Goal: Navigation & Orientation: Find specific page/section

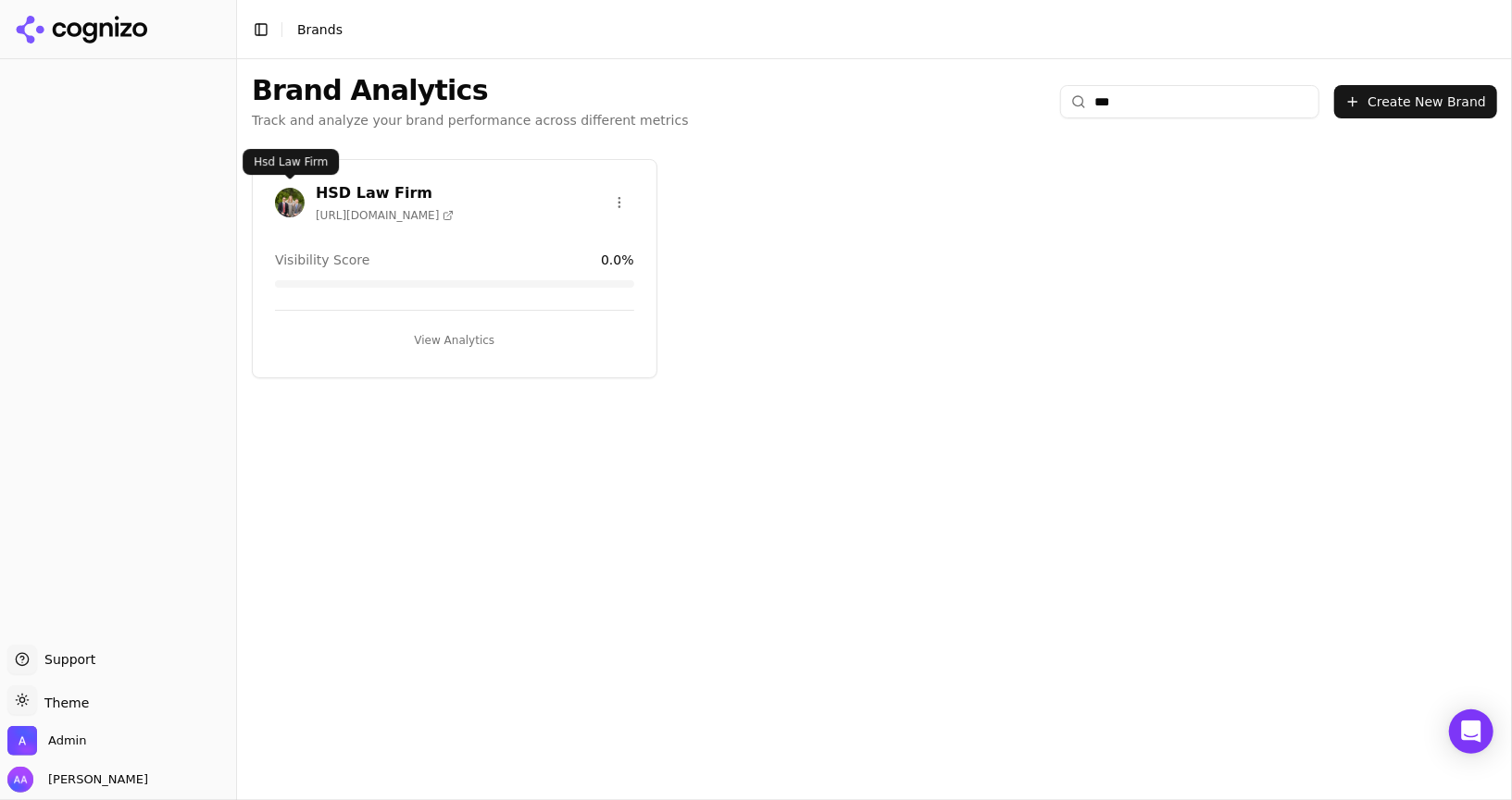
type input "***"
click at [275, 197] on img at bounding box center [290, 203] width 30 height 30
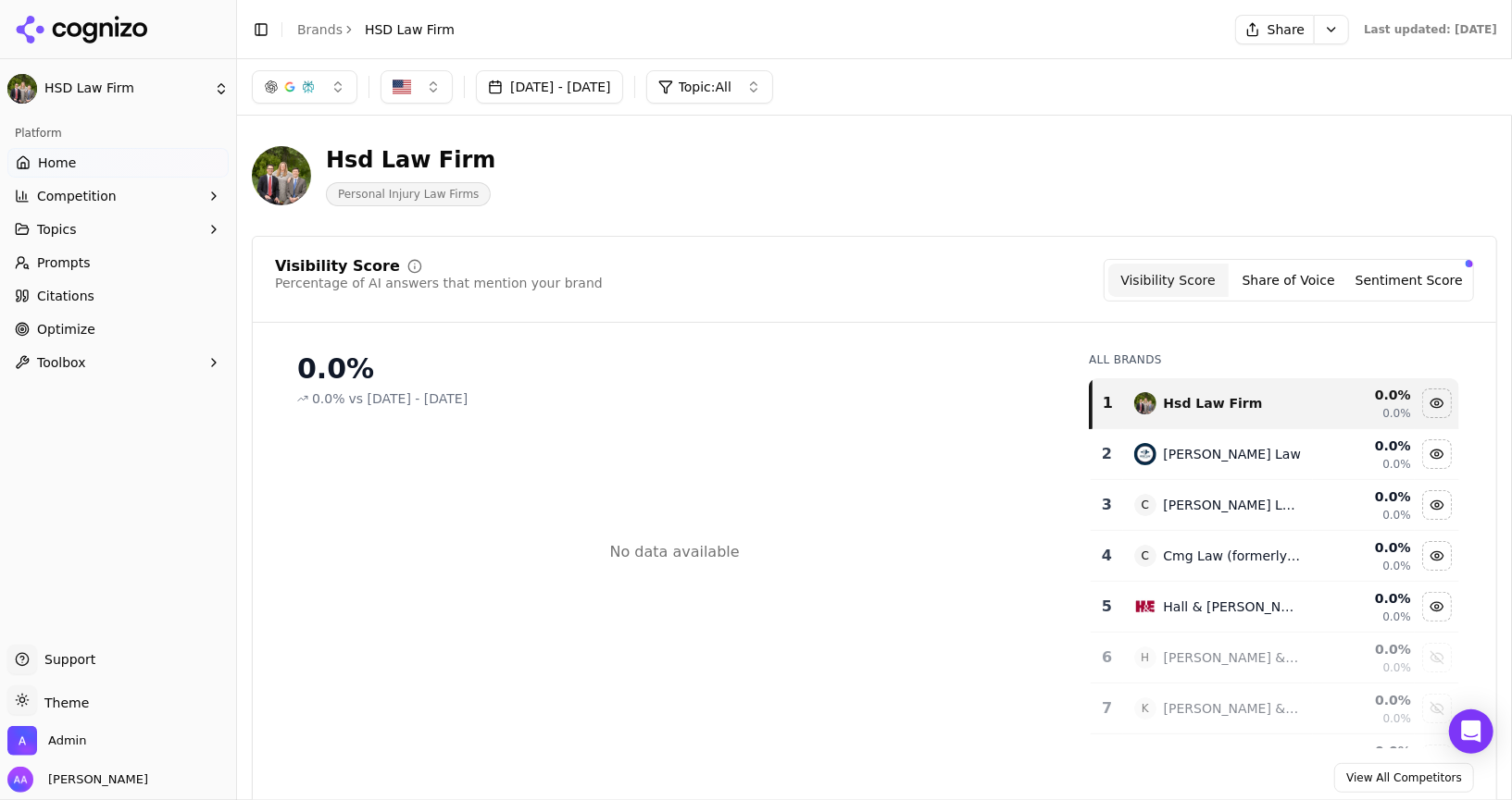
click at [499, 87] on button "[DATE] - [DATE]" at bounding box center [549, 87] width 147 height 33
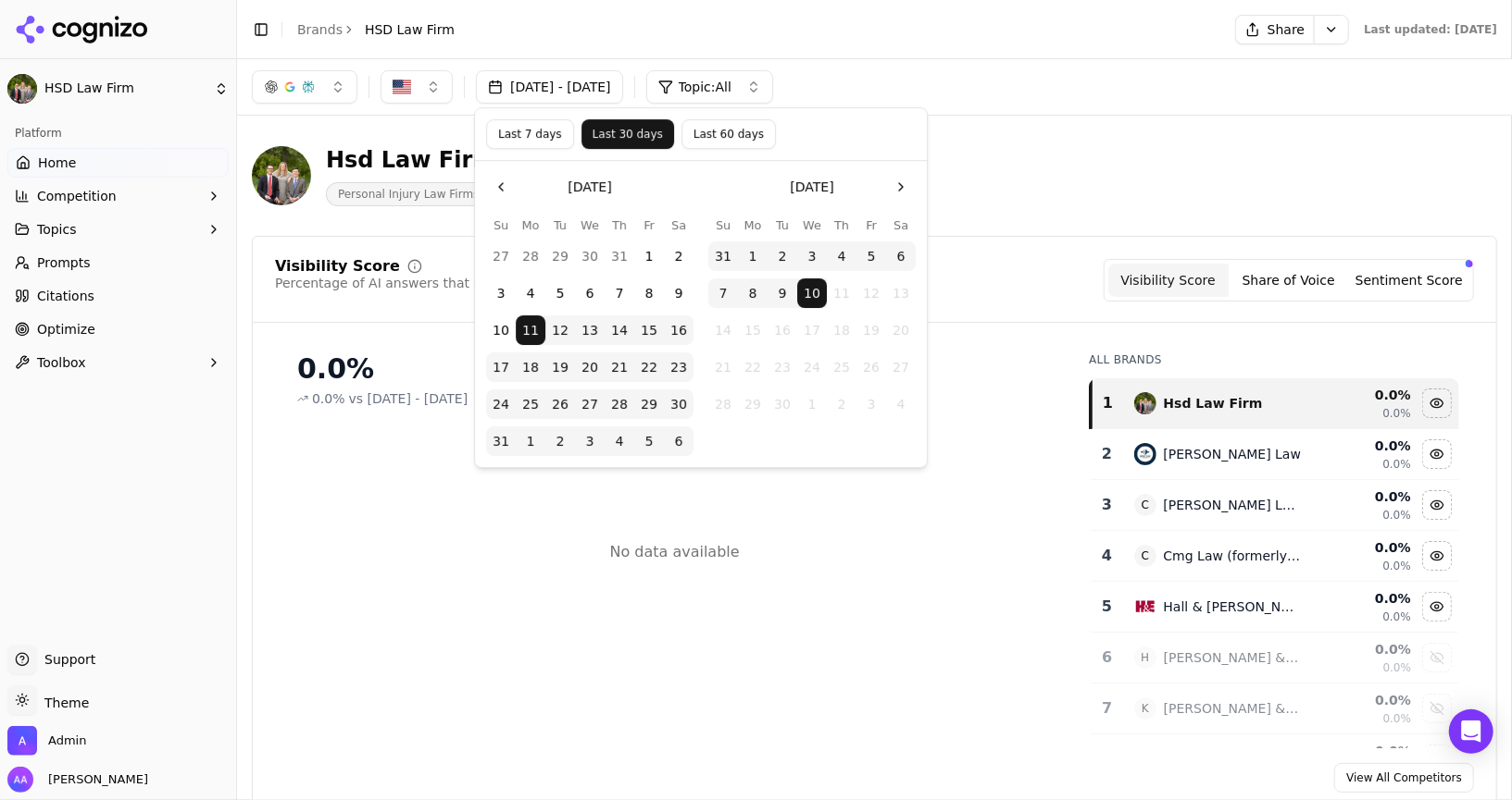
click at [708, 140] on button "Last 60 days" at bounding box center [728, 134] width 95 height 30
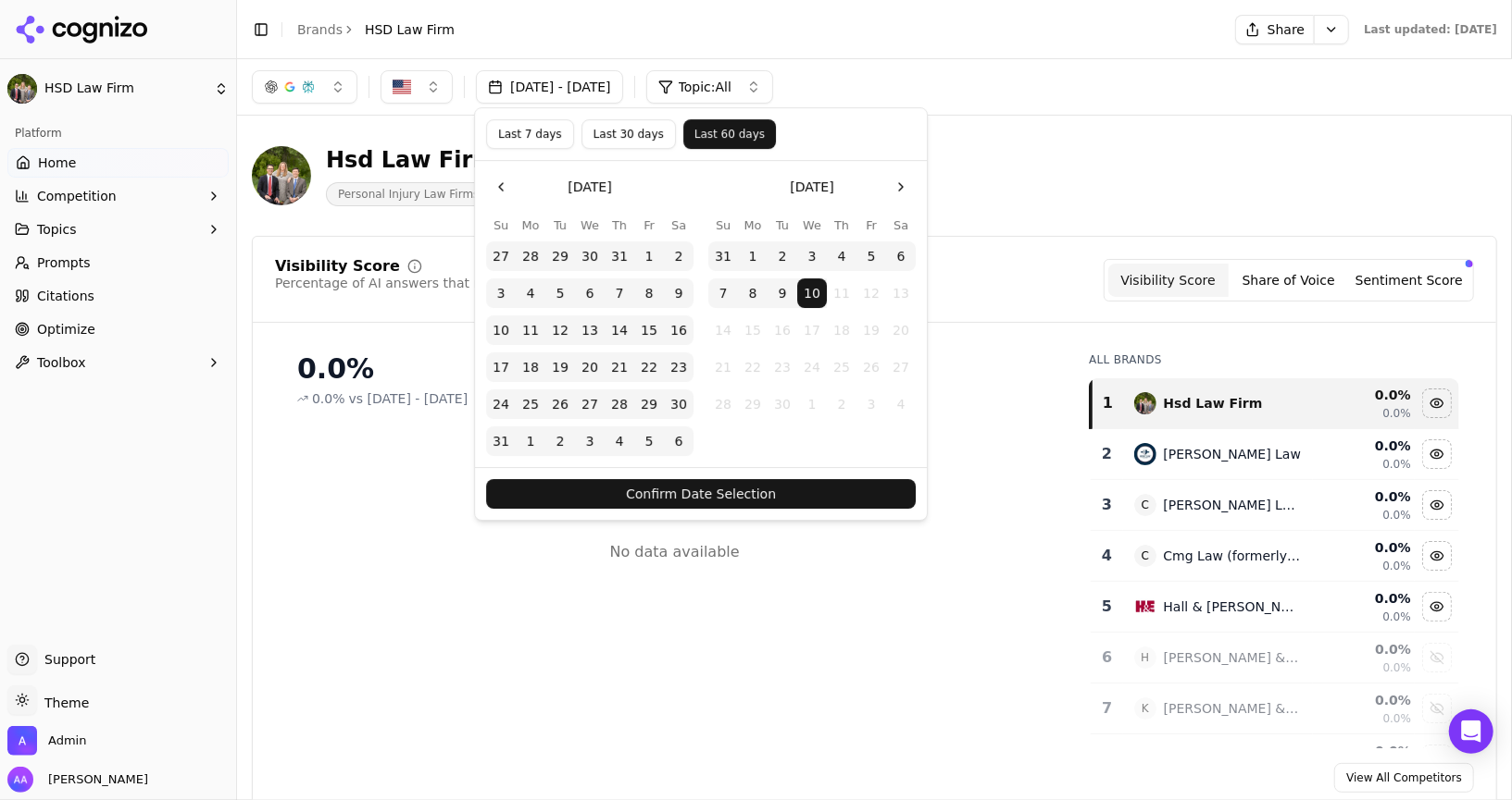
click at [742, 497] on button "Confirm Date Selection" at bounding box center [701, 495] width 430 height 30
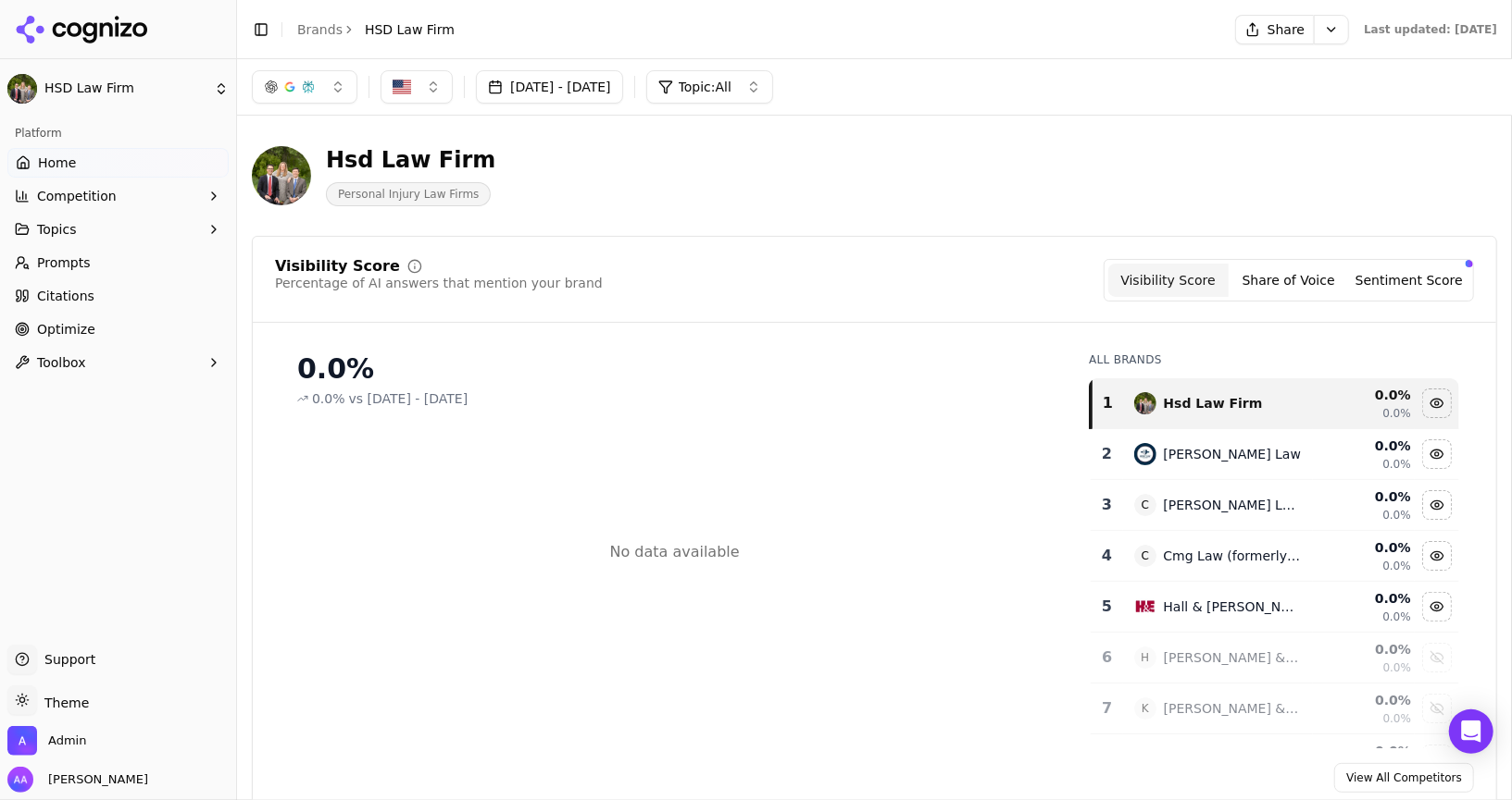
click at [610, 93] on button "Jul 12, 2025 - Sep 10, 2025" at bounding box center [549, 87] width 147 height 33
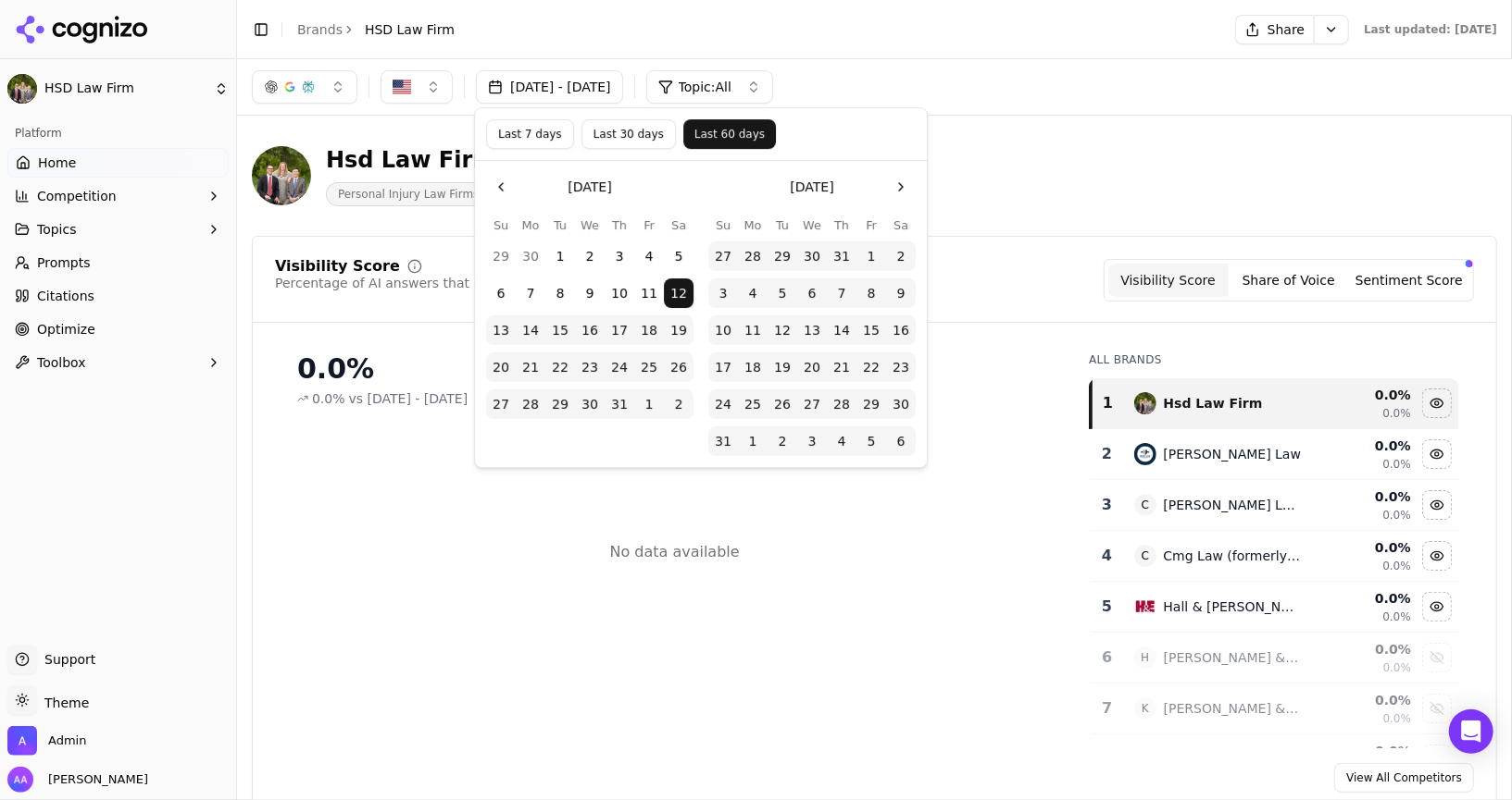
click at [502, 192] on button "Go to the Previous Month" at bounding box center [501, 187] width 30 height 30
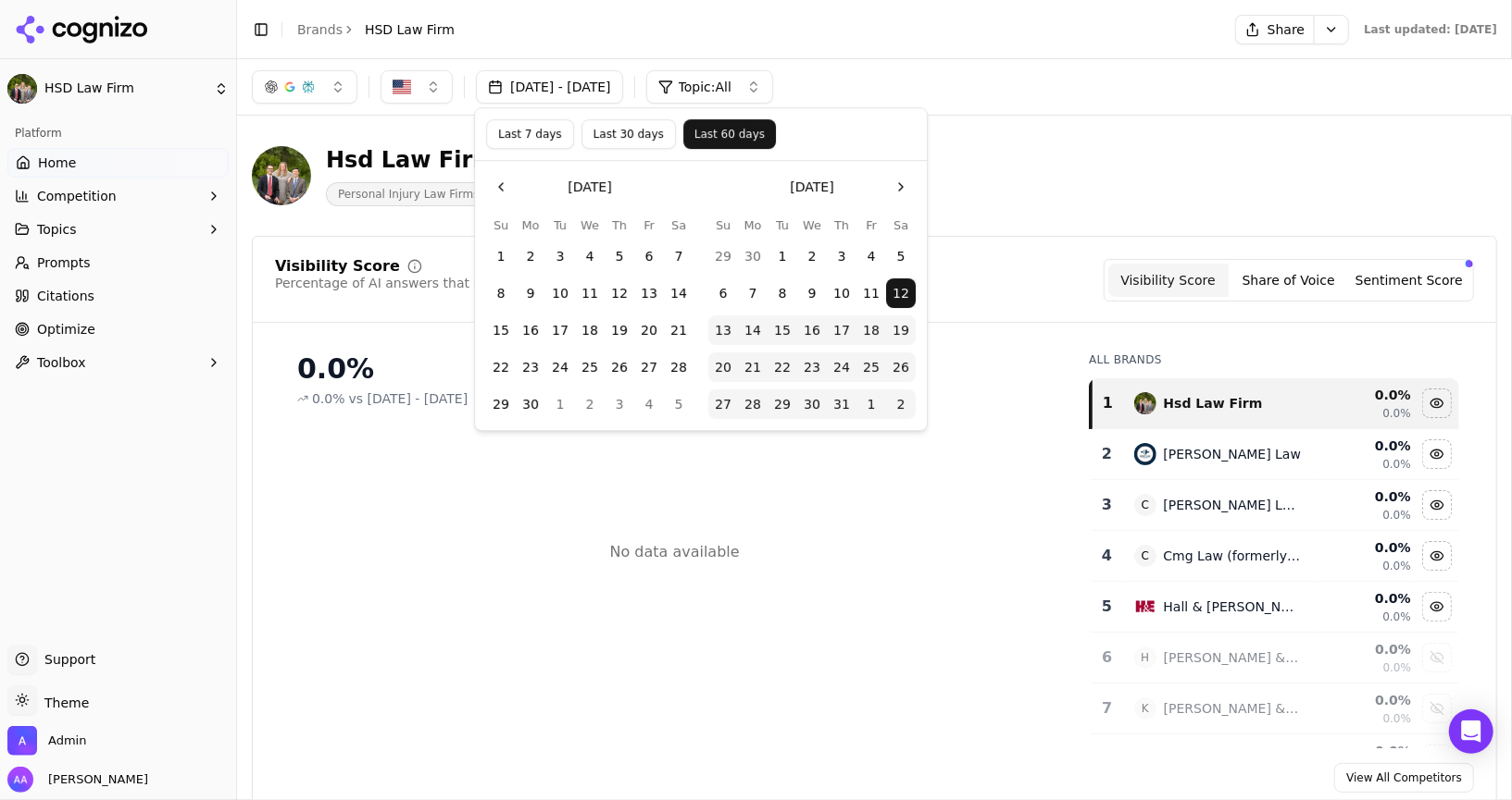
click at [491, 255] on button "1" at bounding box center [501, 257] width 30 height 30
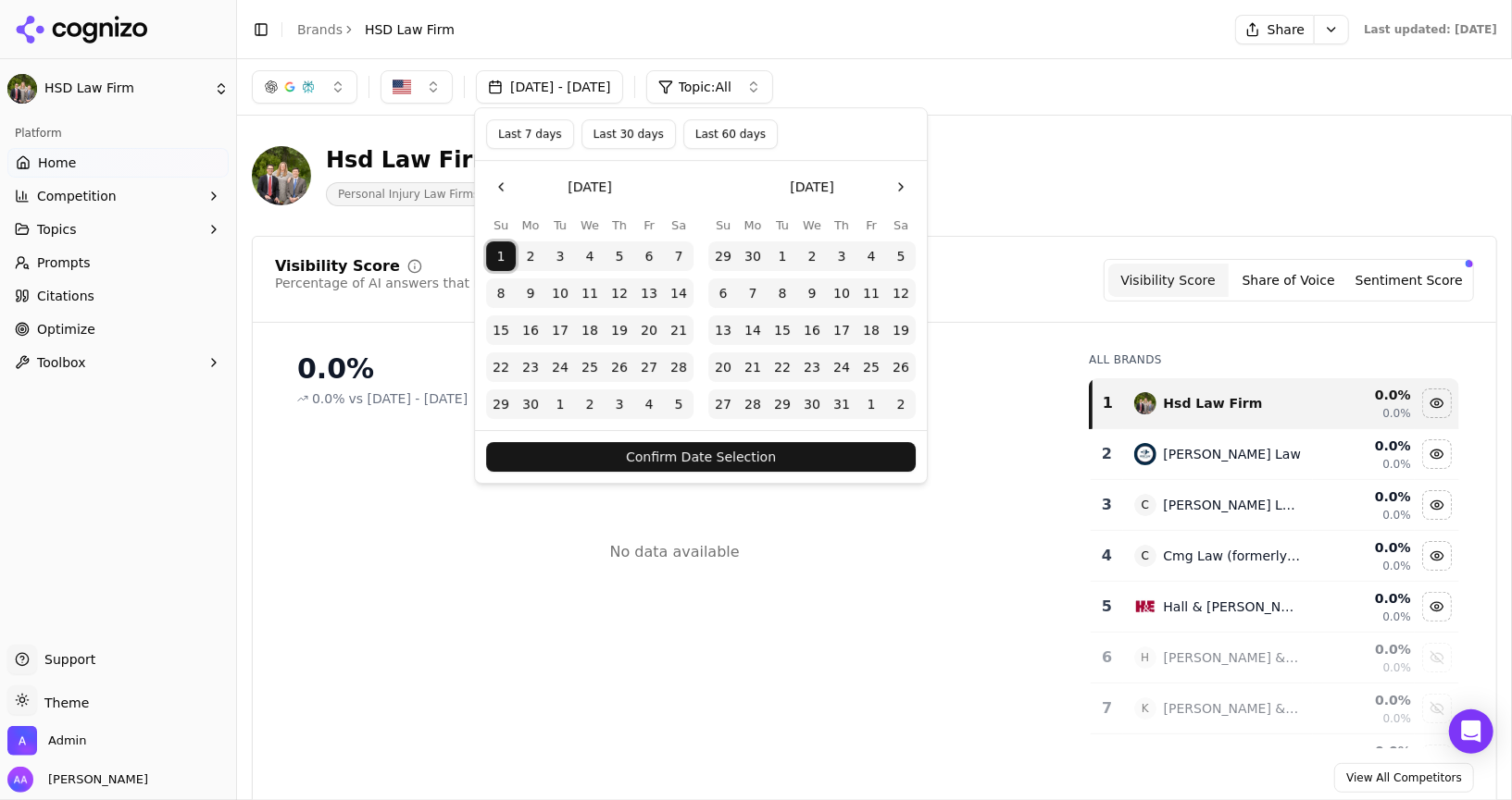
click at [688, 461] on button "Confirm Date Selection" at bounding box center [701, 458] width 430 height 30
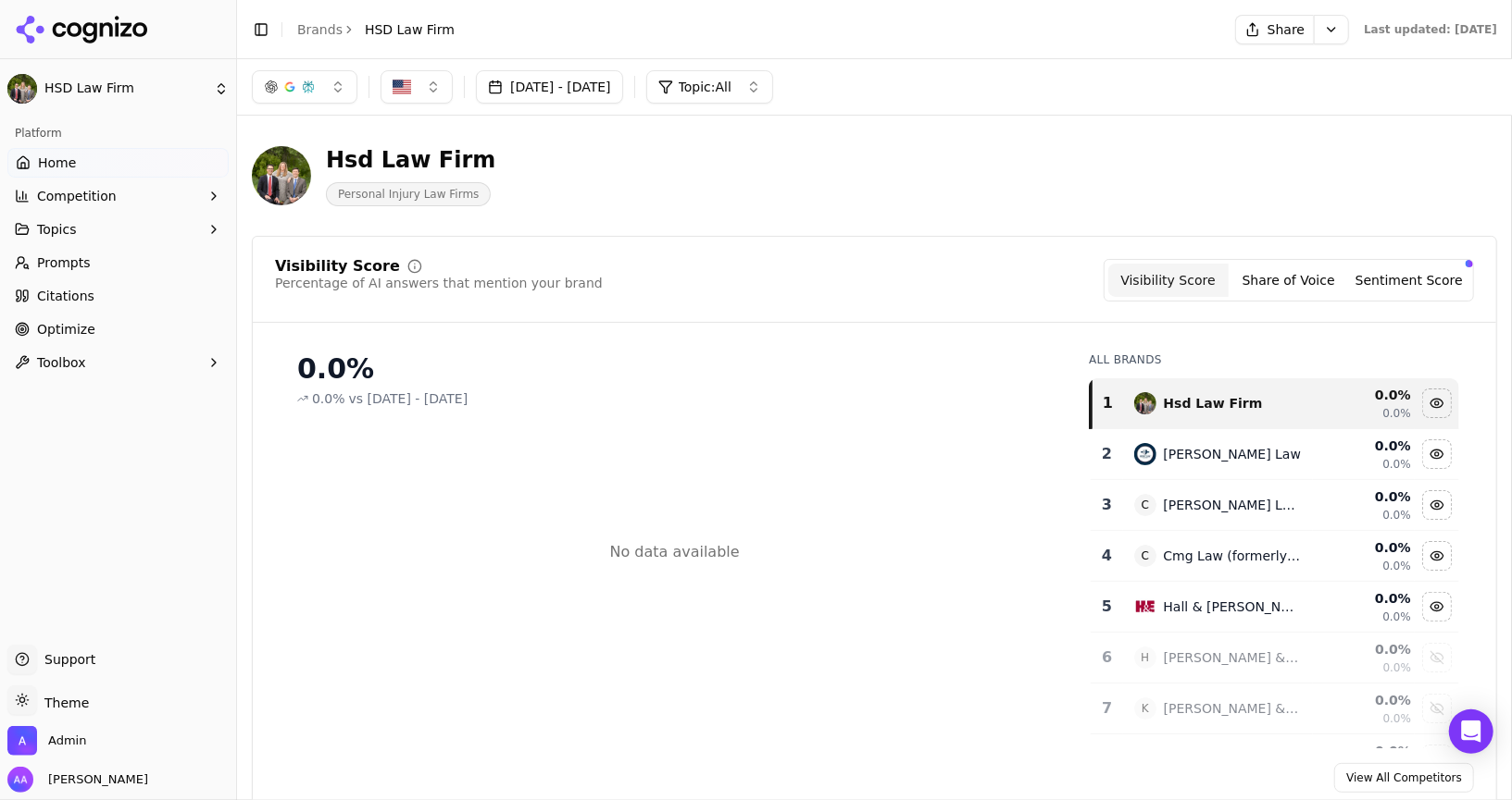
click at [99, 266] on link "Prompts" at bounding box center [117, 263] width 221 height 30
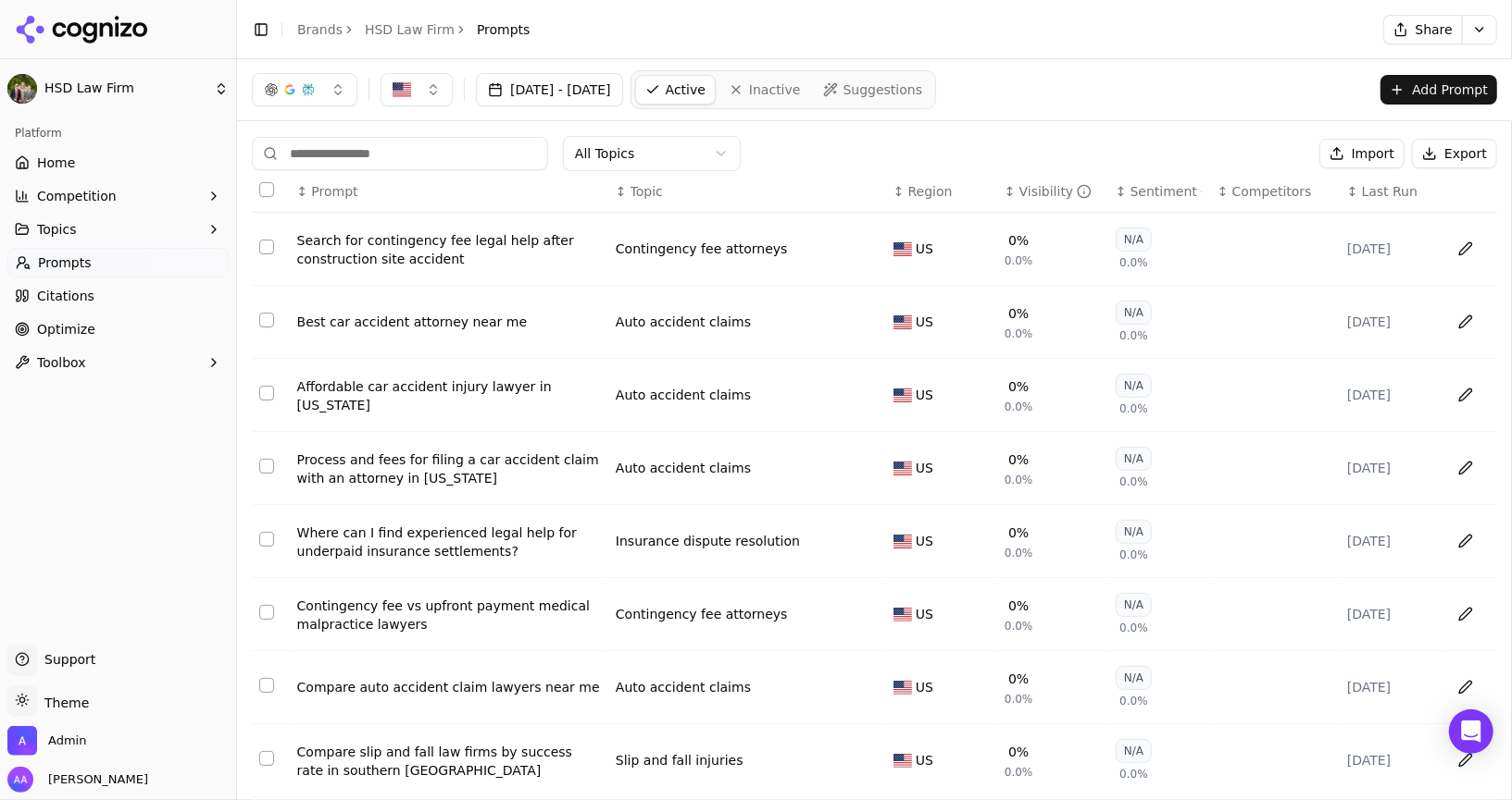
click at [415, 244] on div "Search for contingency fee legal help after construction site accident" at bounding box center [449, 249] width 304 height 37
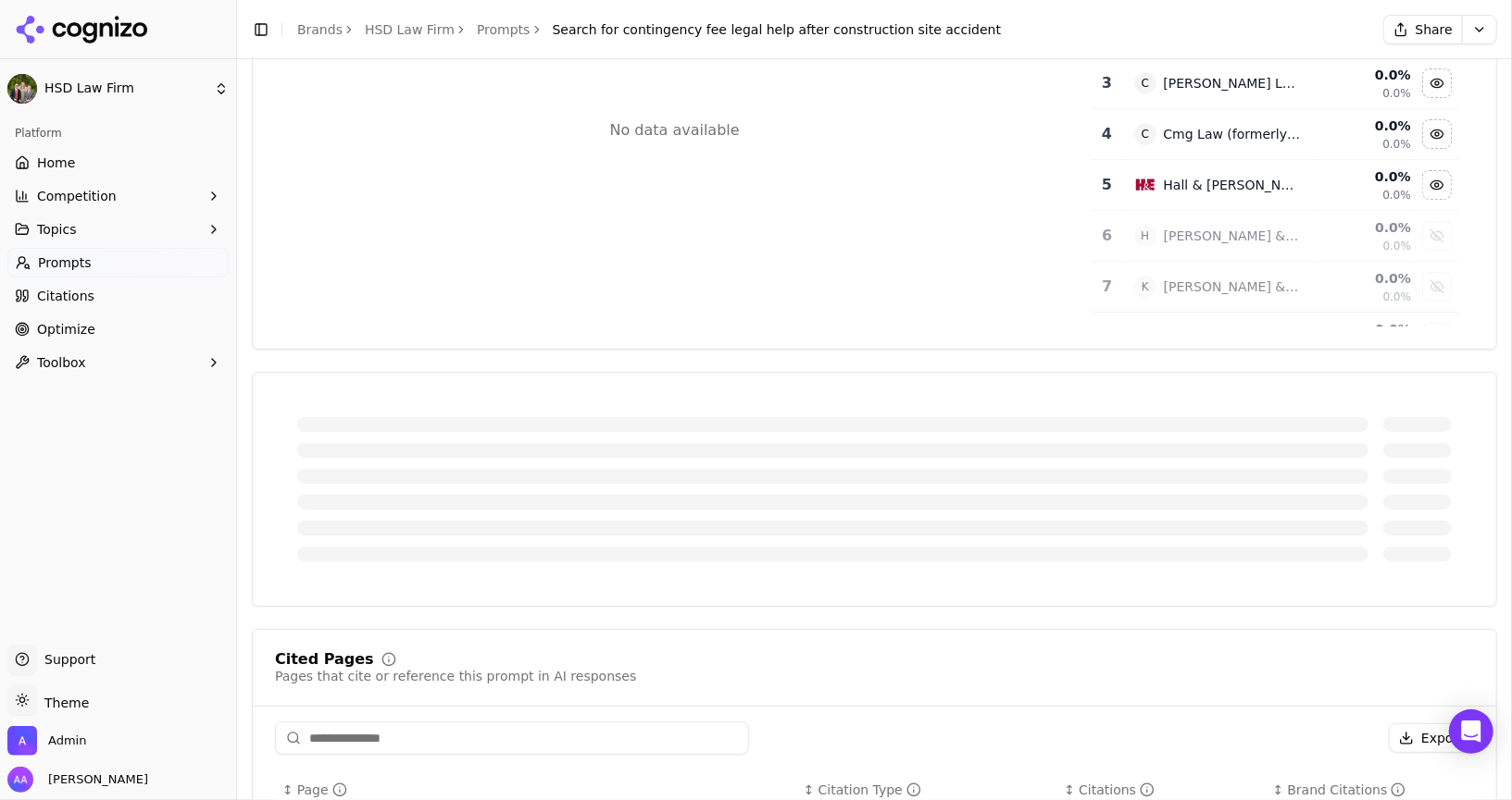
scroll to position [320, 0]
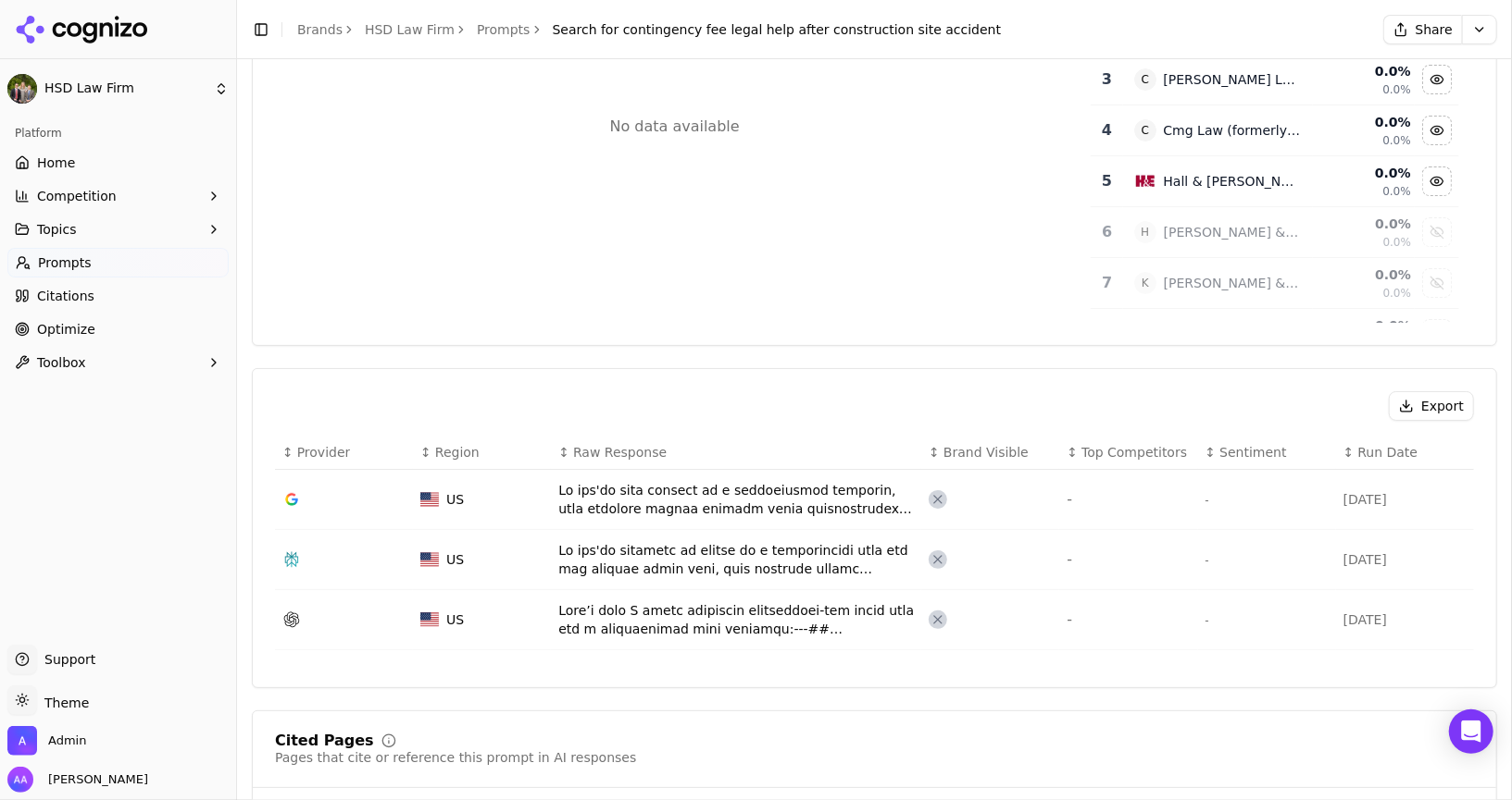
click at [118, 164] on link "Home" at bounding box center [117, 163] width 221 height 30
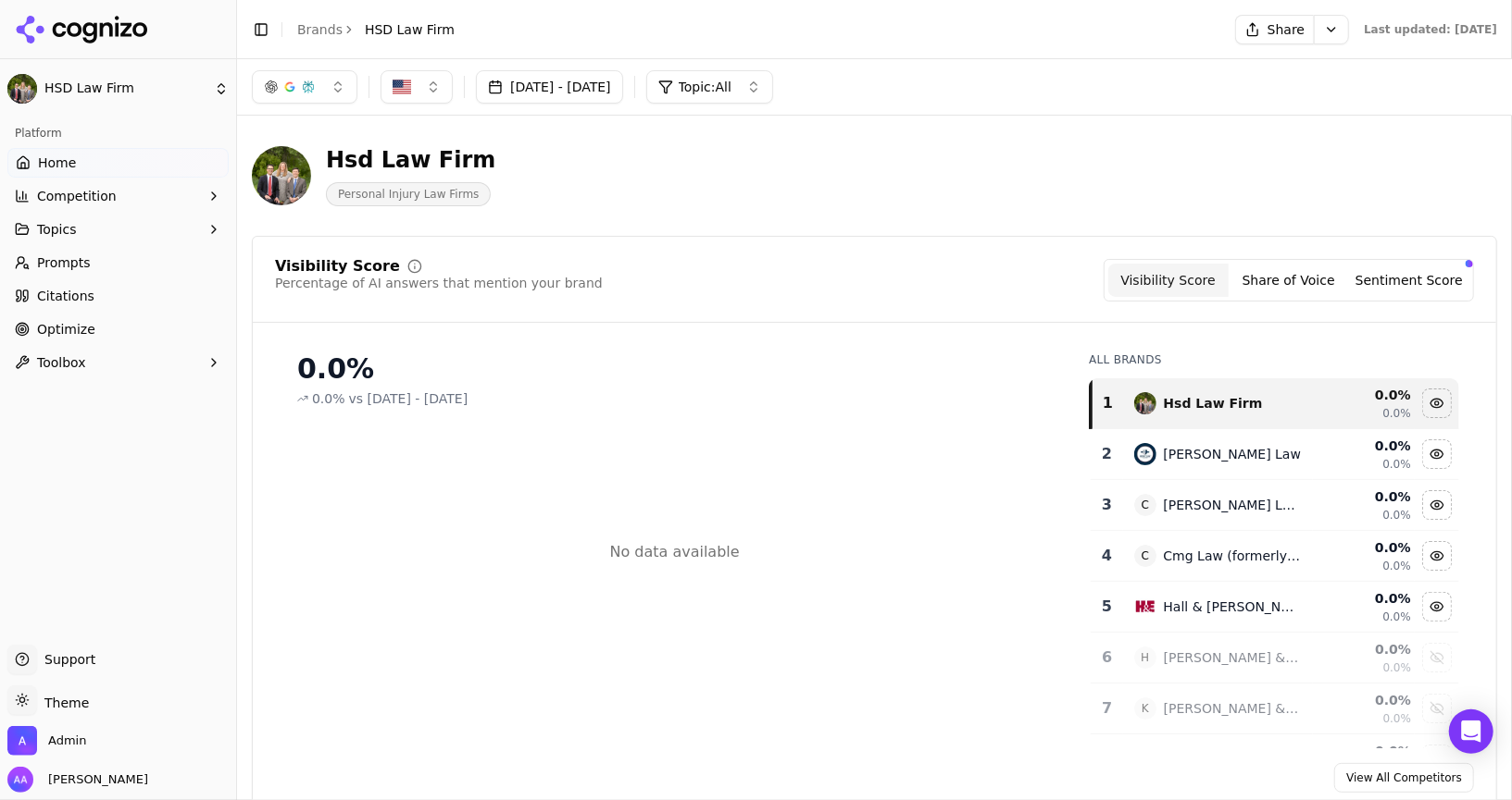
click at [143, 205] on button "Competition" at bounding box center [117, 196] width 221 height 30
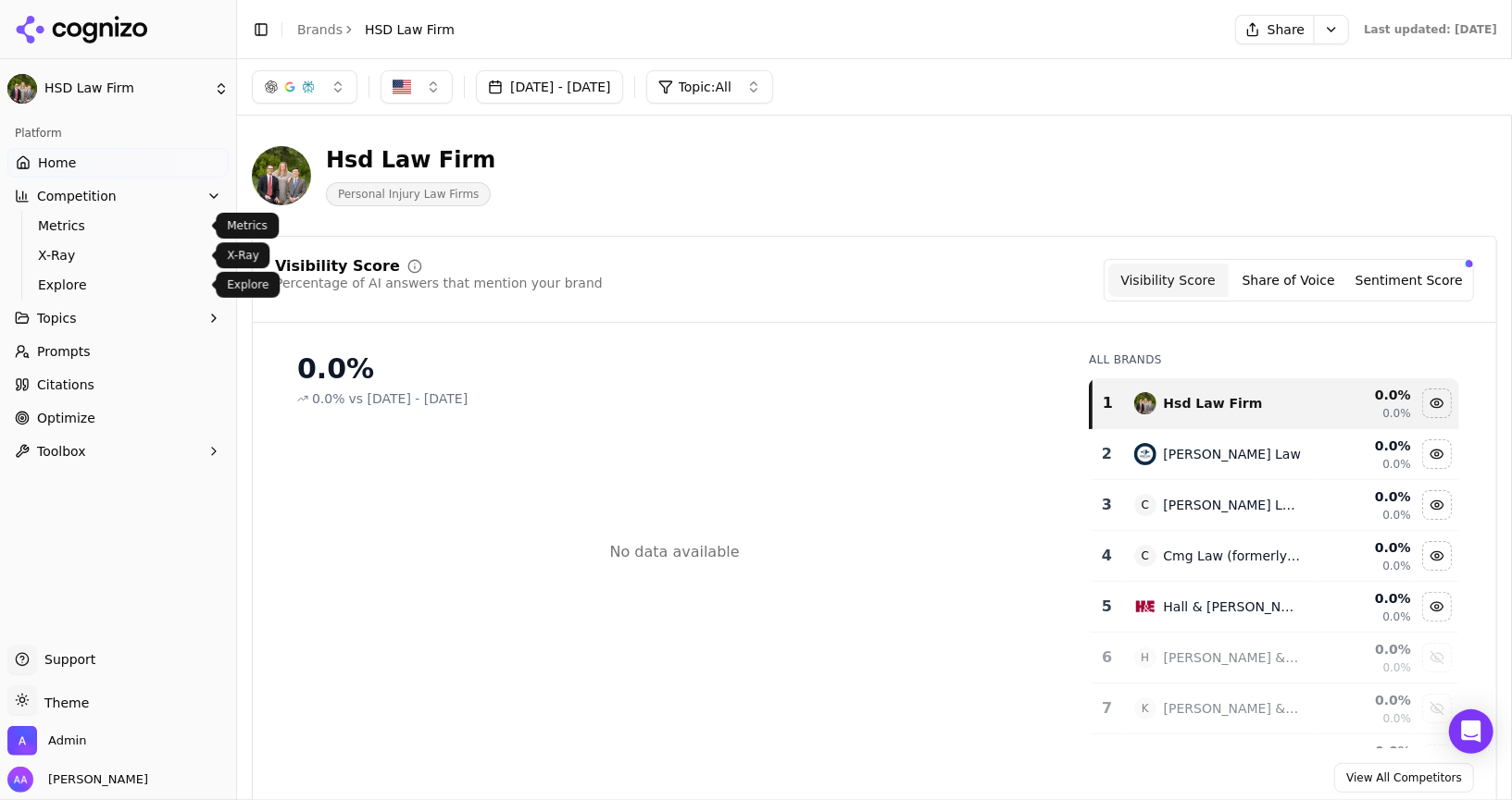
click at [125, 276] on span "Explore" at bounding box center [118, 285] width 161 height 19
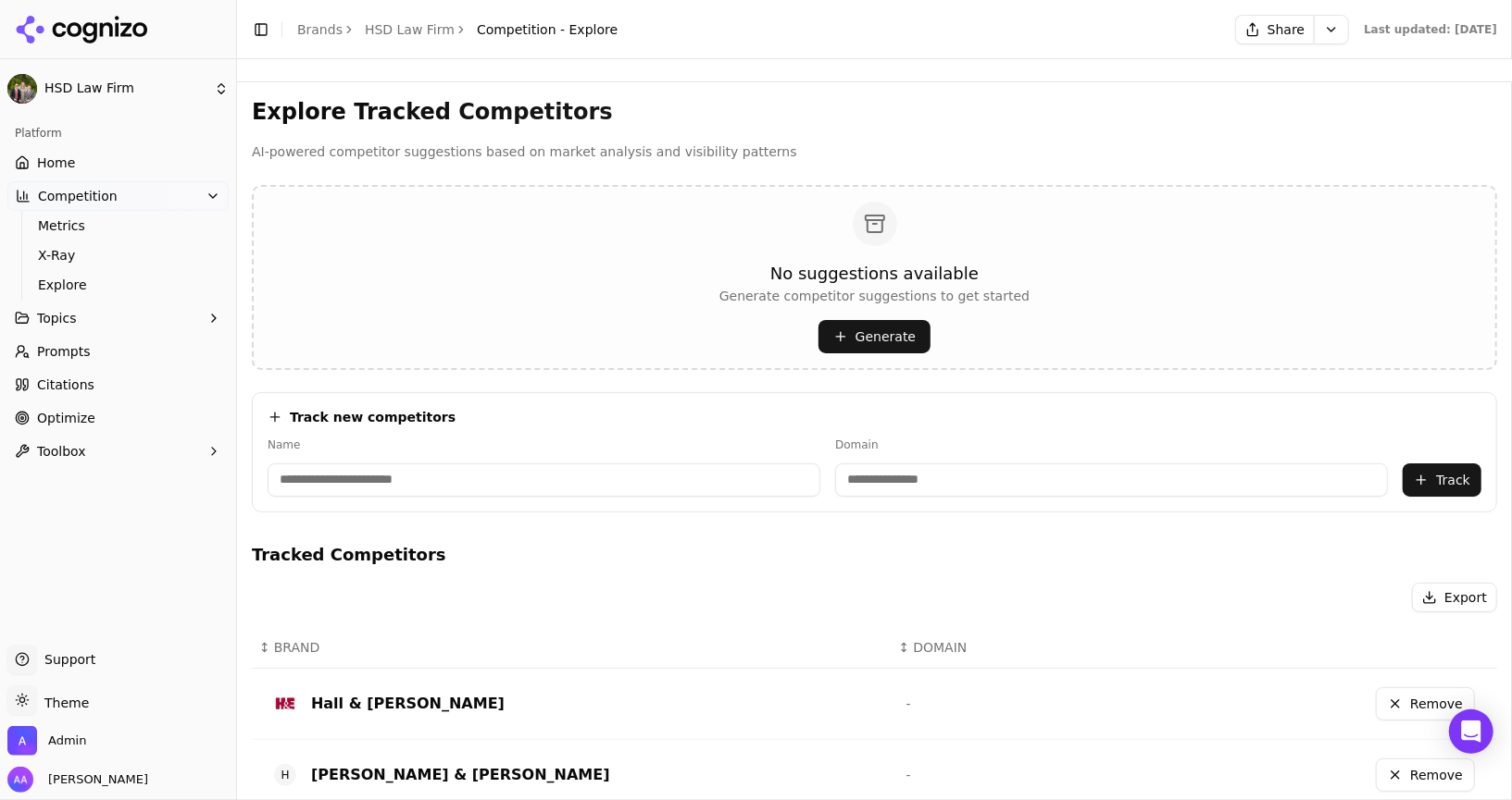
click at [109, 169] on link "Home" at bounding box center [117, 163] width 221 height 30
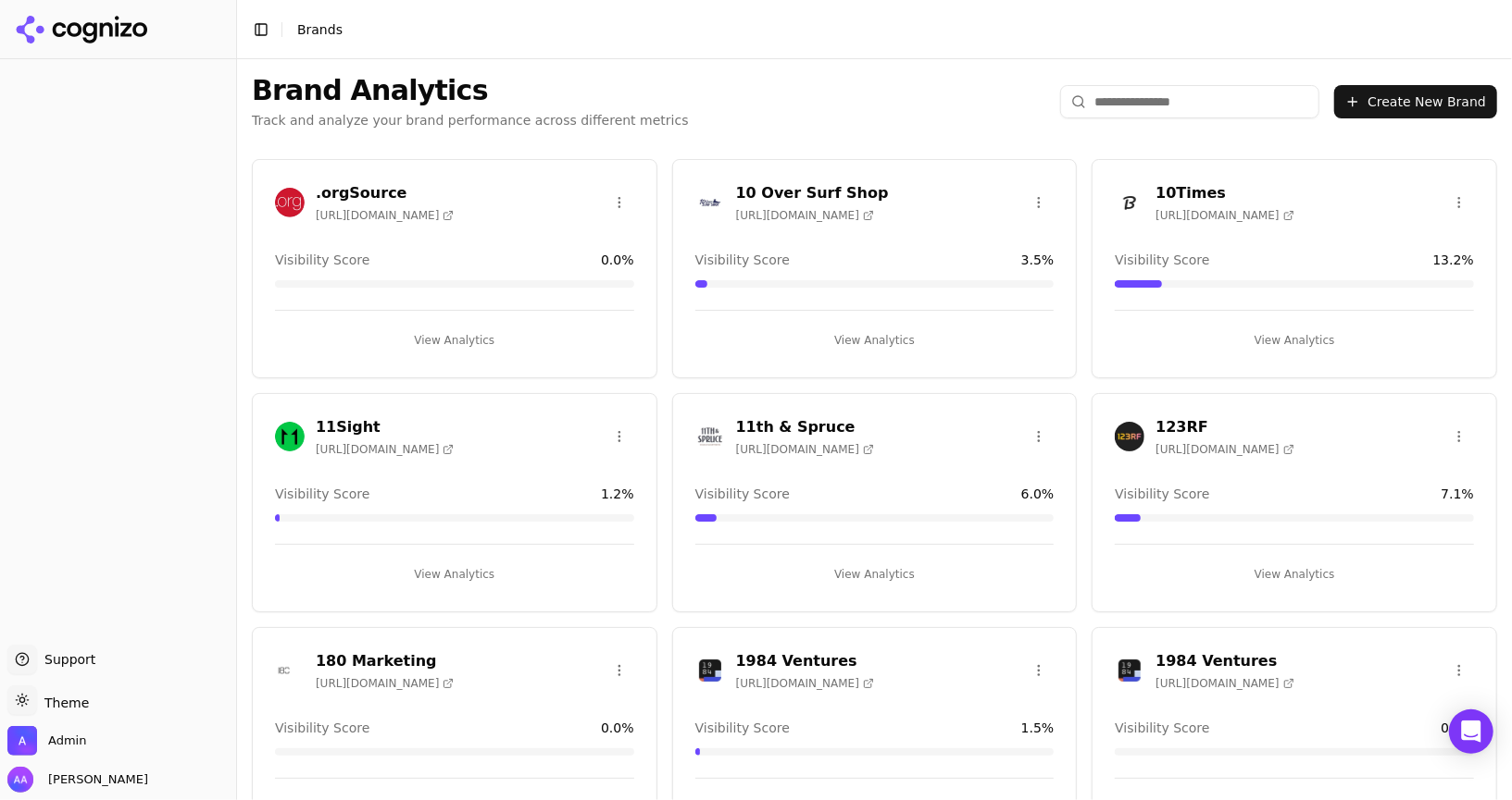
click at [1139, 114] on input "search" at bounding box center [1189, 101] width 259 height 33
click at [1140, 105] on input "search" at bounding box center [1189, 101] width 259 height 33
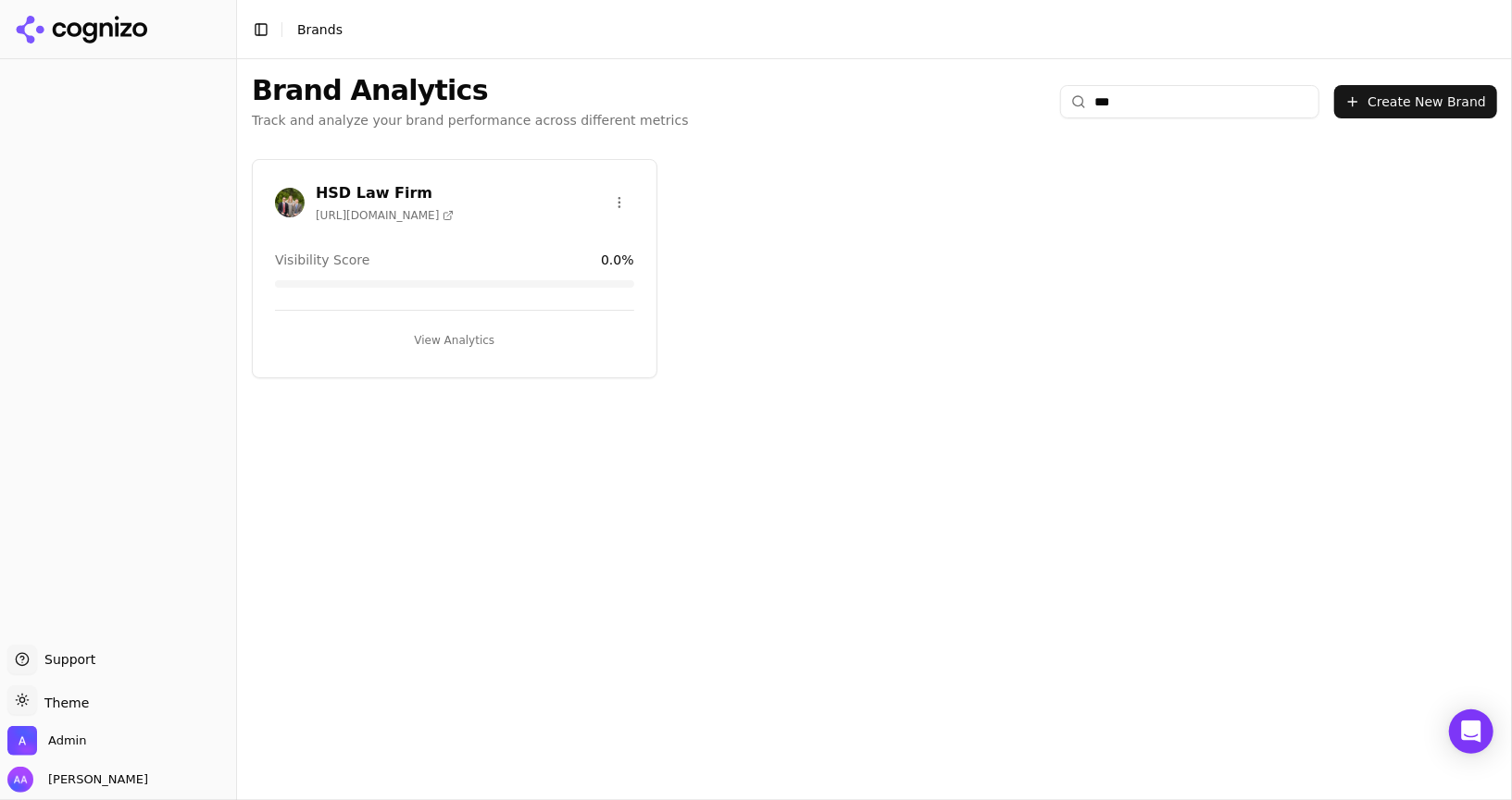
type input "***"
click at [280, 204] on img at bounding box center [290, 203] width 30 height 30
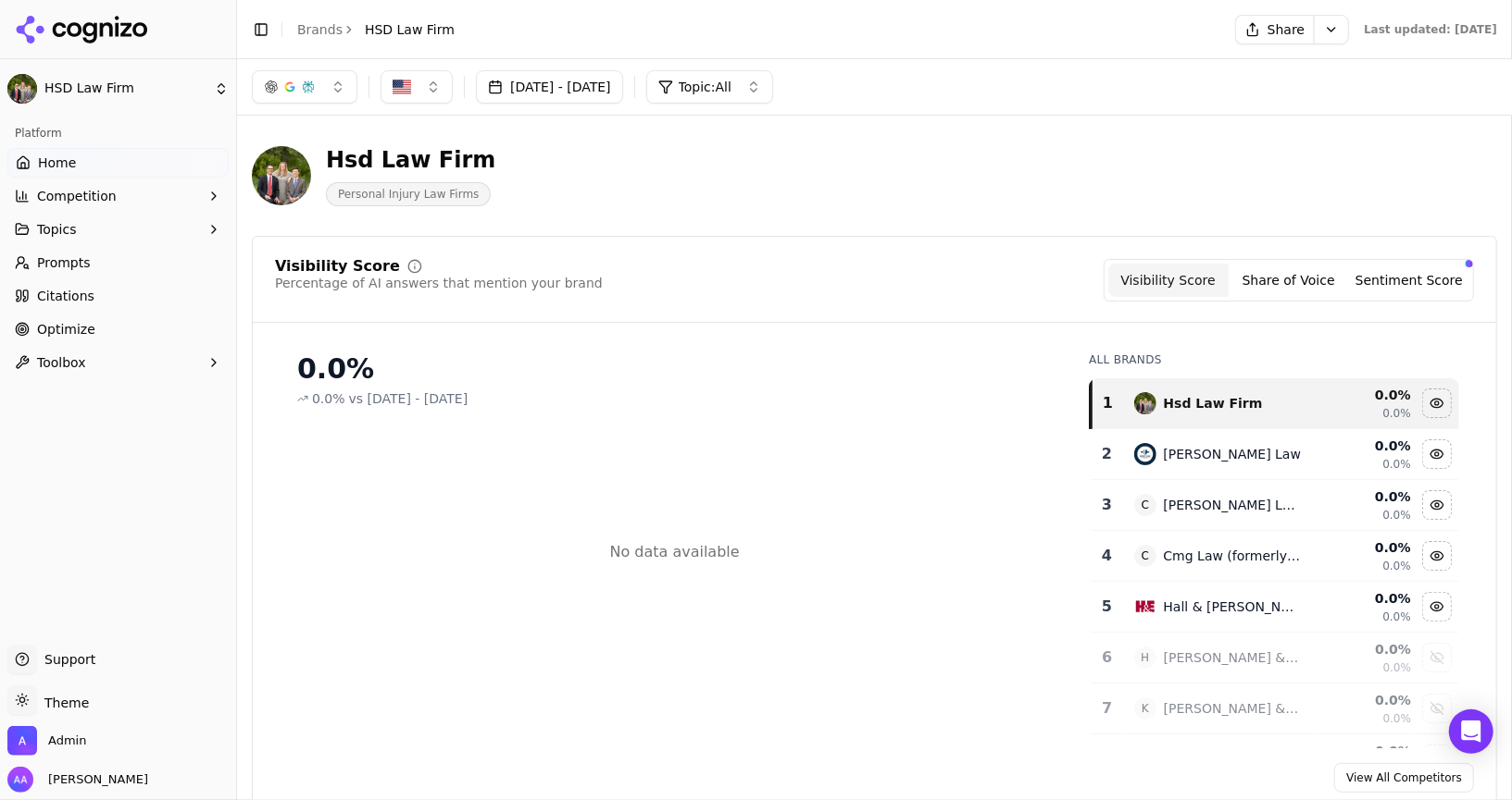
click at [54, 195] on span "Competition" at bounding box center [77, 196] width 80 height 19
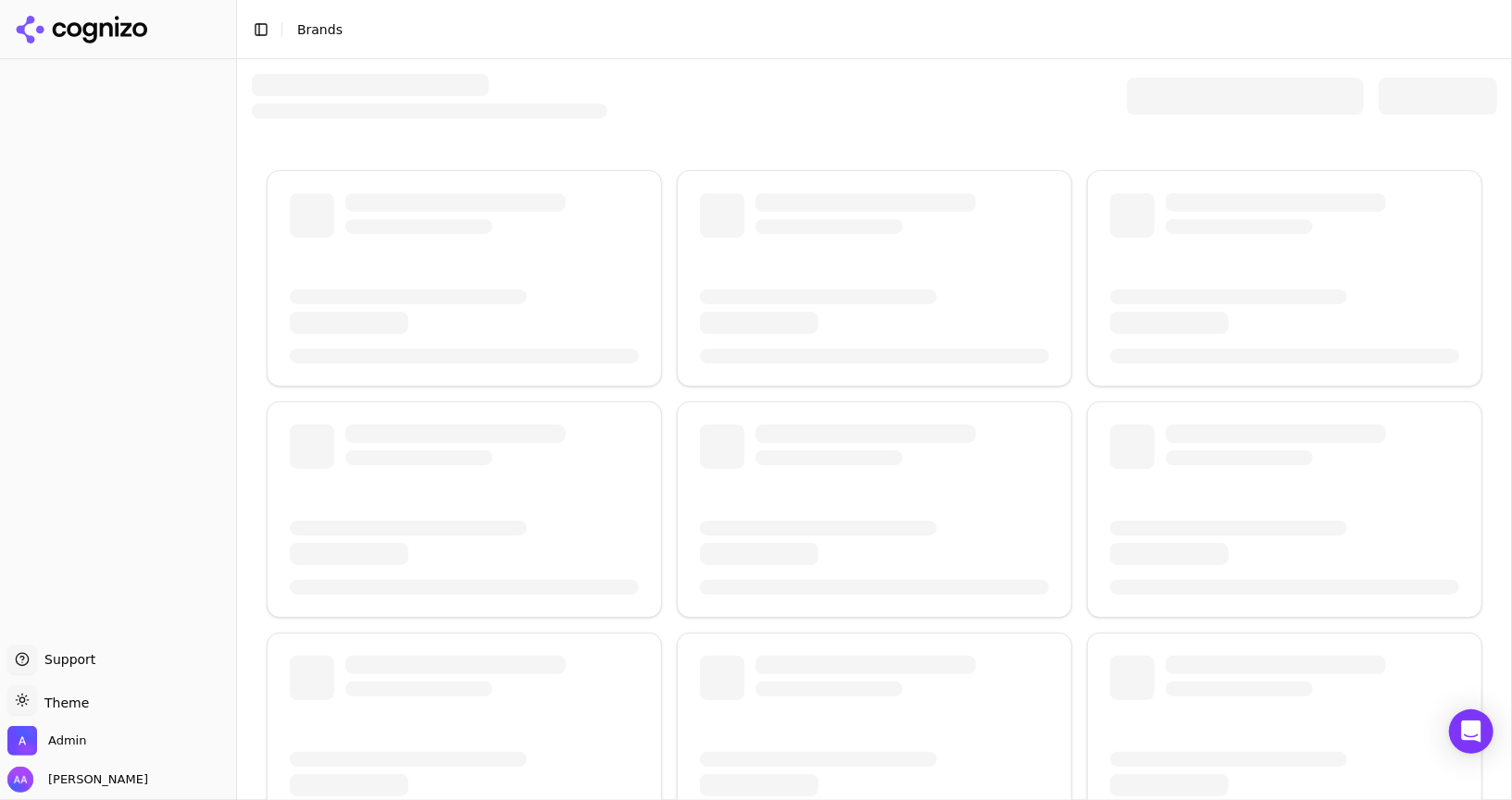
click at [1220, 122] on div at bounding box center [874, 585] width 1275 height 1051
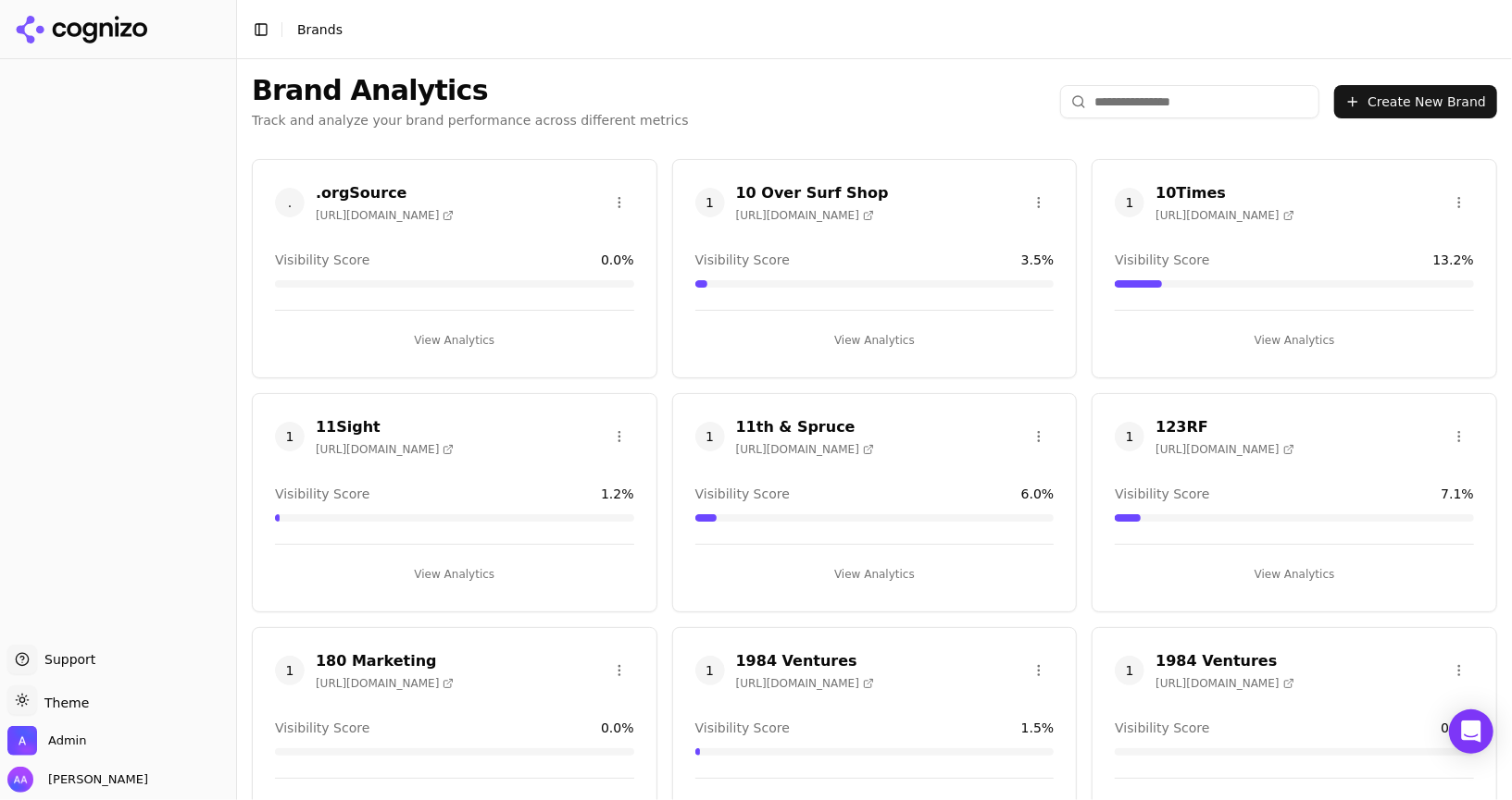
click at [1158, 90] on input "search" at bounding box center [1189, 101] width 259 height 33
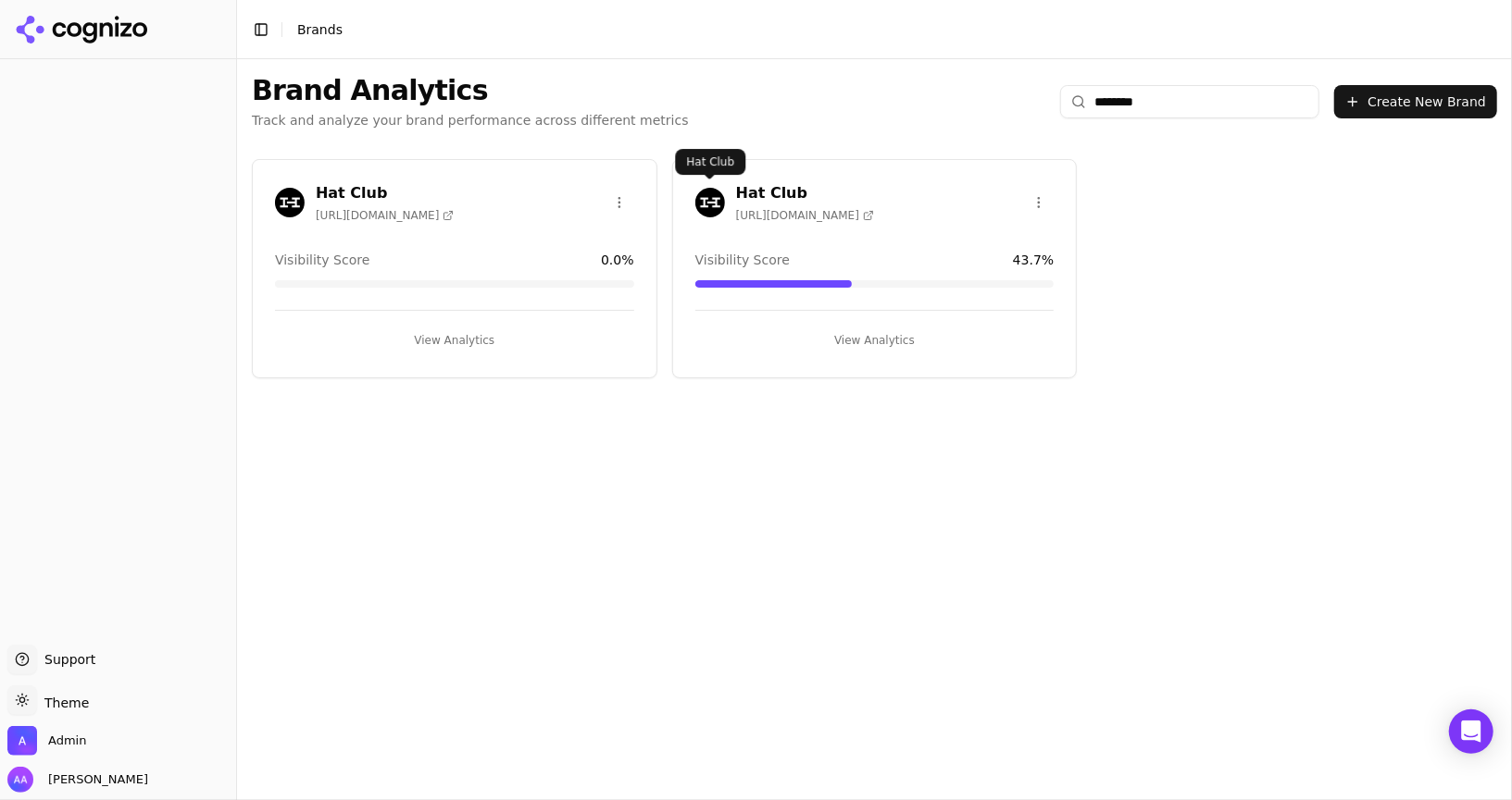
type input "********"
click at [704, 196] on img at bounding box center [710, 203] width 30 height 30
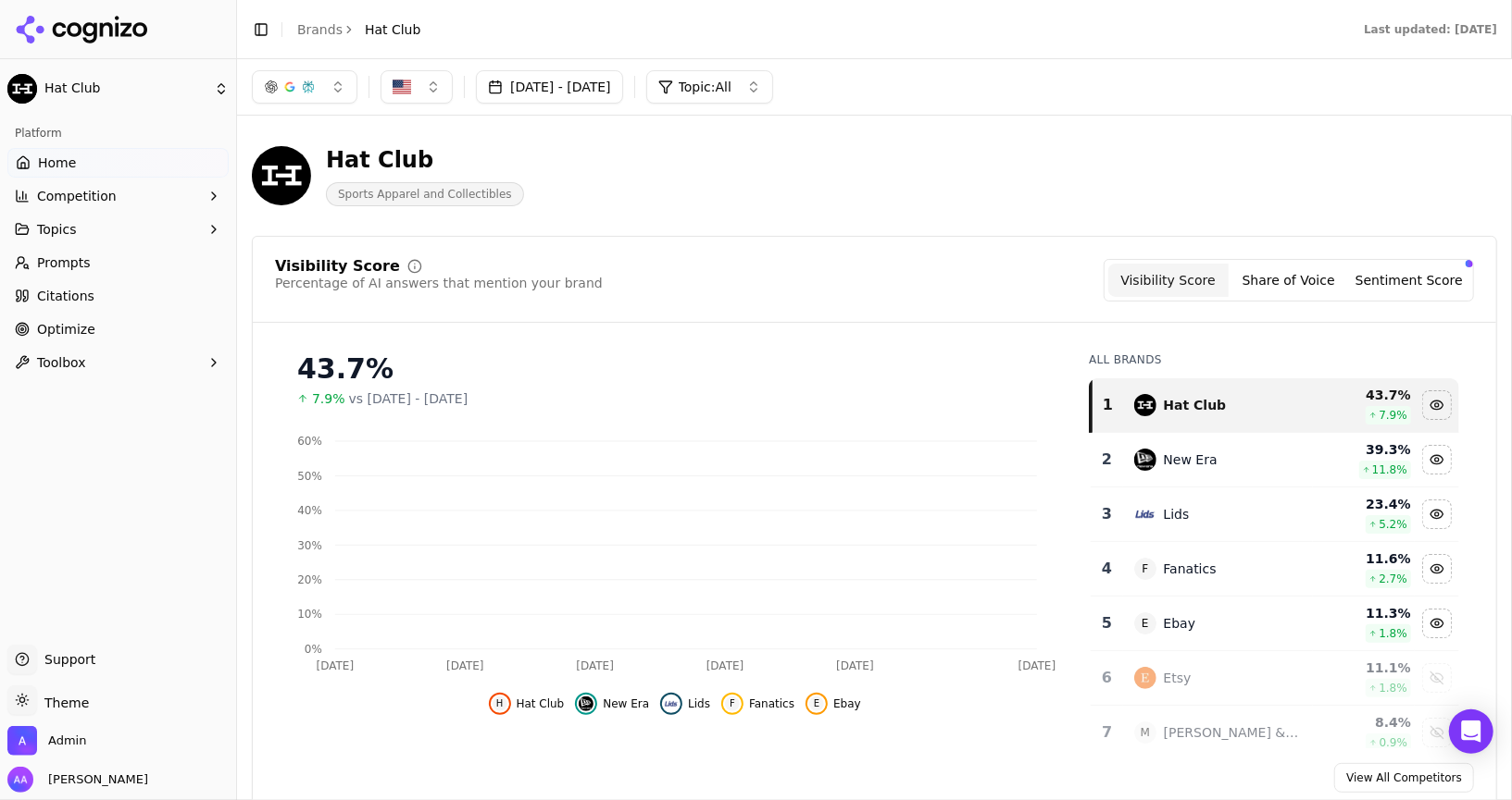
click at [318, 24] on link "Brands" at bounding box center [321, 29] width 46 height 15
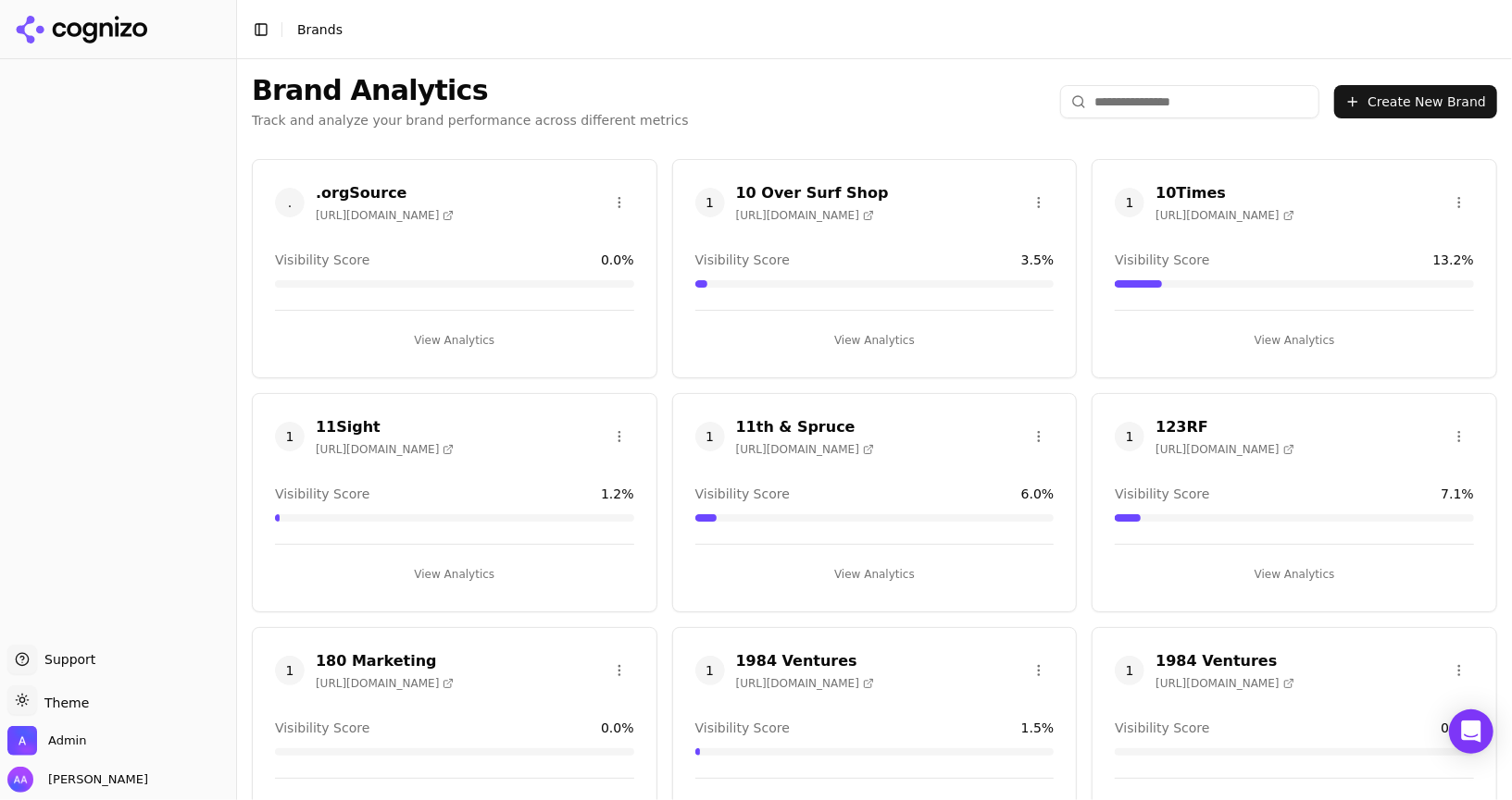
click at [1148, 104] on input "search" at bounding box center [1189, 101] width 259 height 33
click at [1150, 104] on input "search" at bounding box center [1189, 101] width 259 height 33
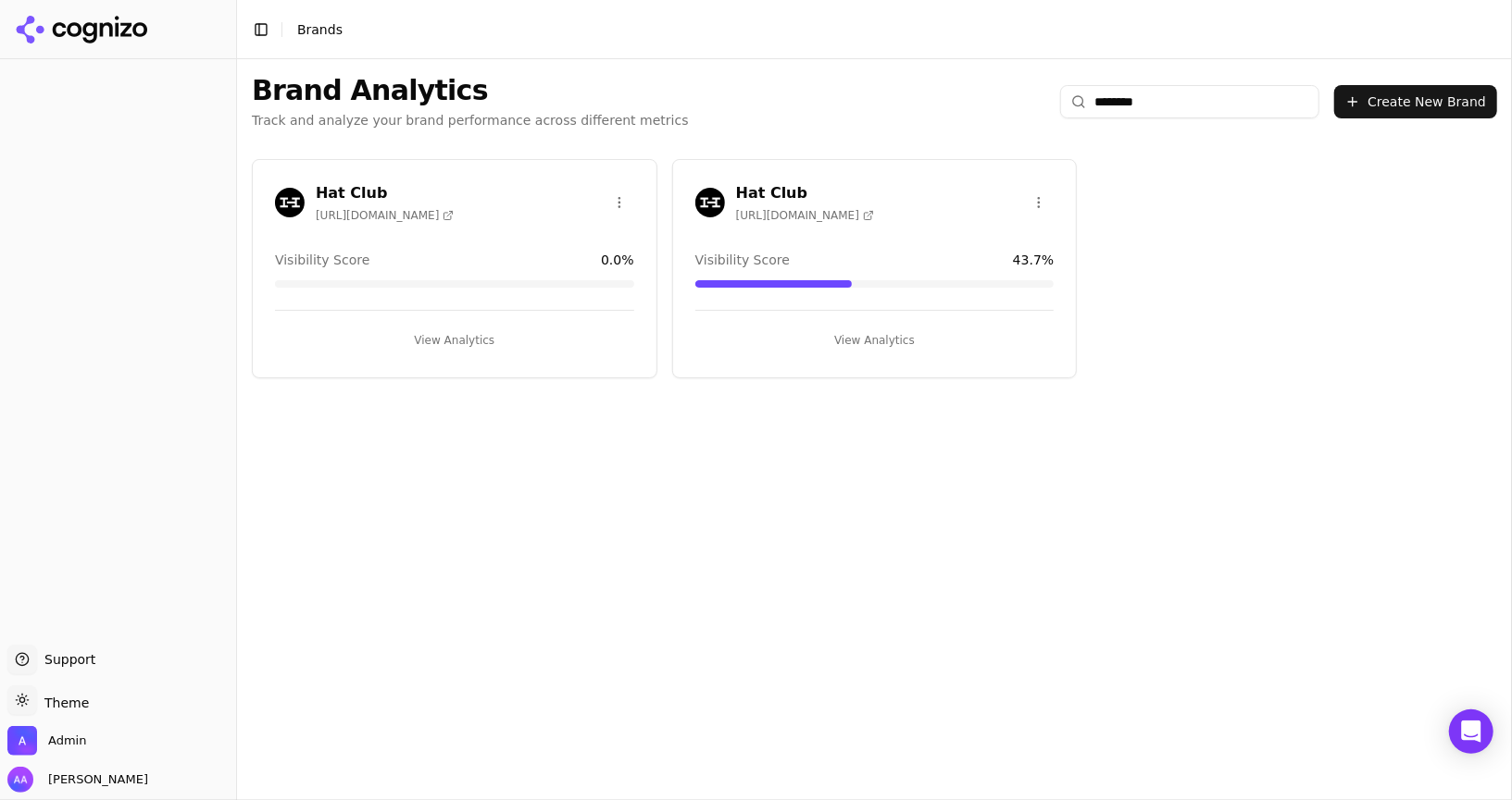
type input "********"
click at [608, 201] on html "Support Support Toggle theme Theme Admin Alp Aysan Toggle Sidebar Brands Brand …" at bounding box center [756, 400] width 1512 height 800
click at [588, 271] on div "Delete Brand" at bounding box center [575, 270] width 109 height 30
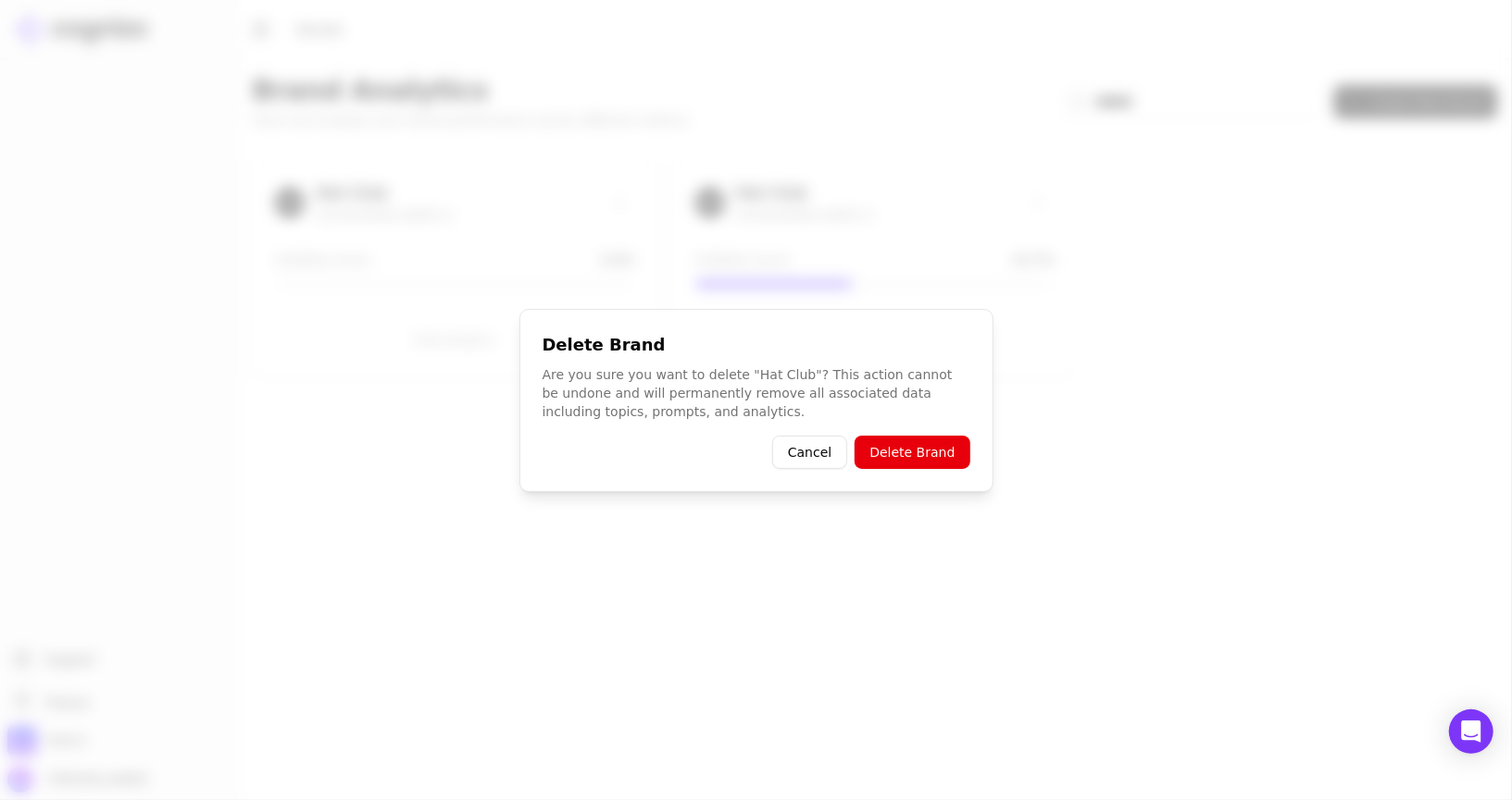
click at [880, 443] on button "Delete Brand" at bounding box center [911, 452] width 114 height 33
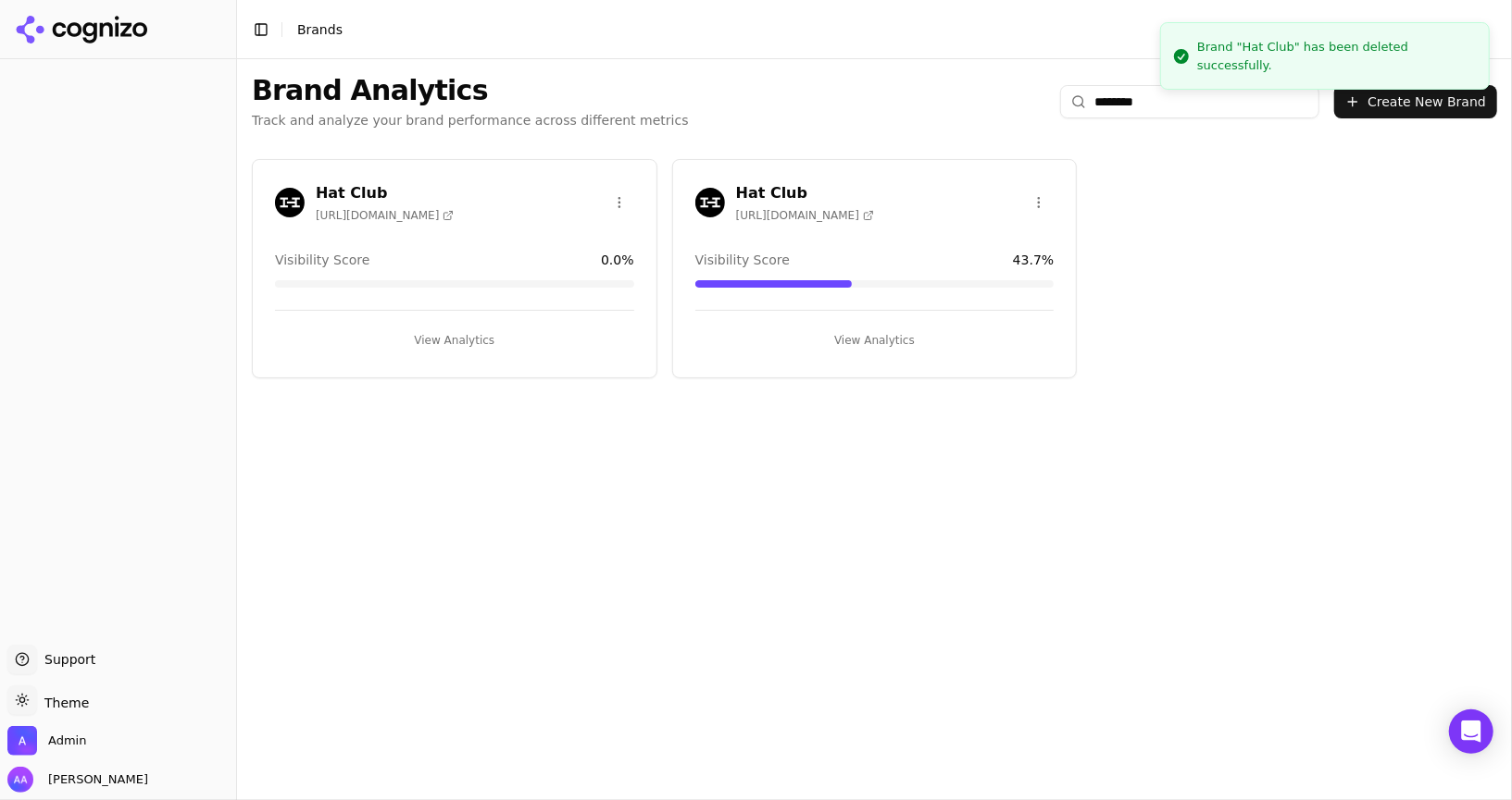
click at [711, 210] on img at bounding box center [710, 203] width 30 height 30
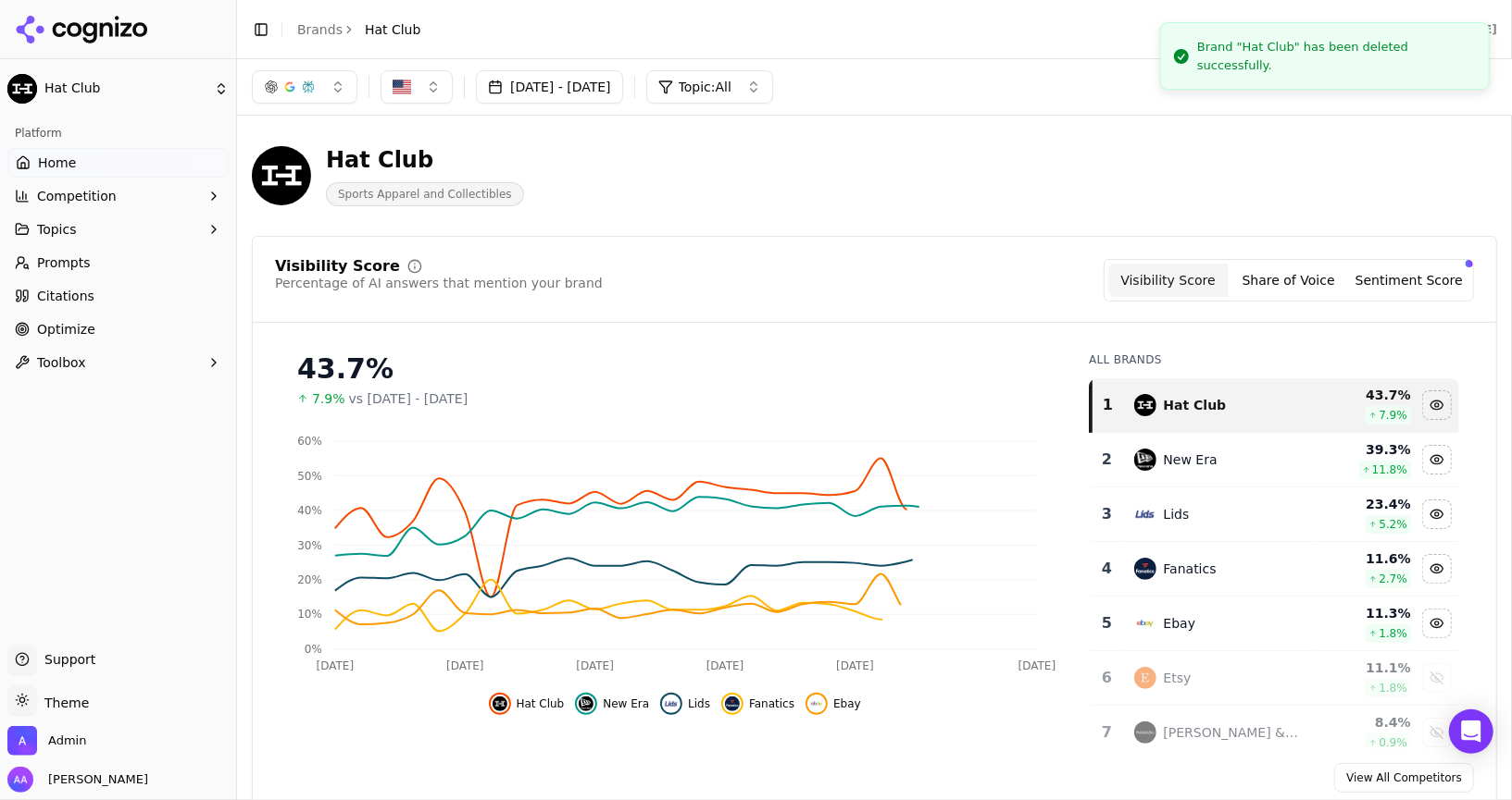
click at [740, 198] on div "Hat Club Sports Apparel and Collectibles" at bounding box center [666, 175] width 829 height 61
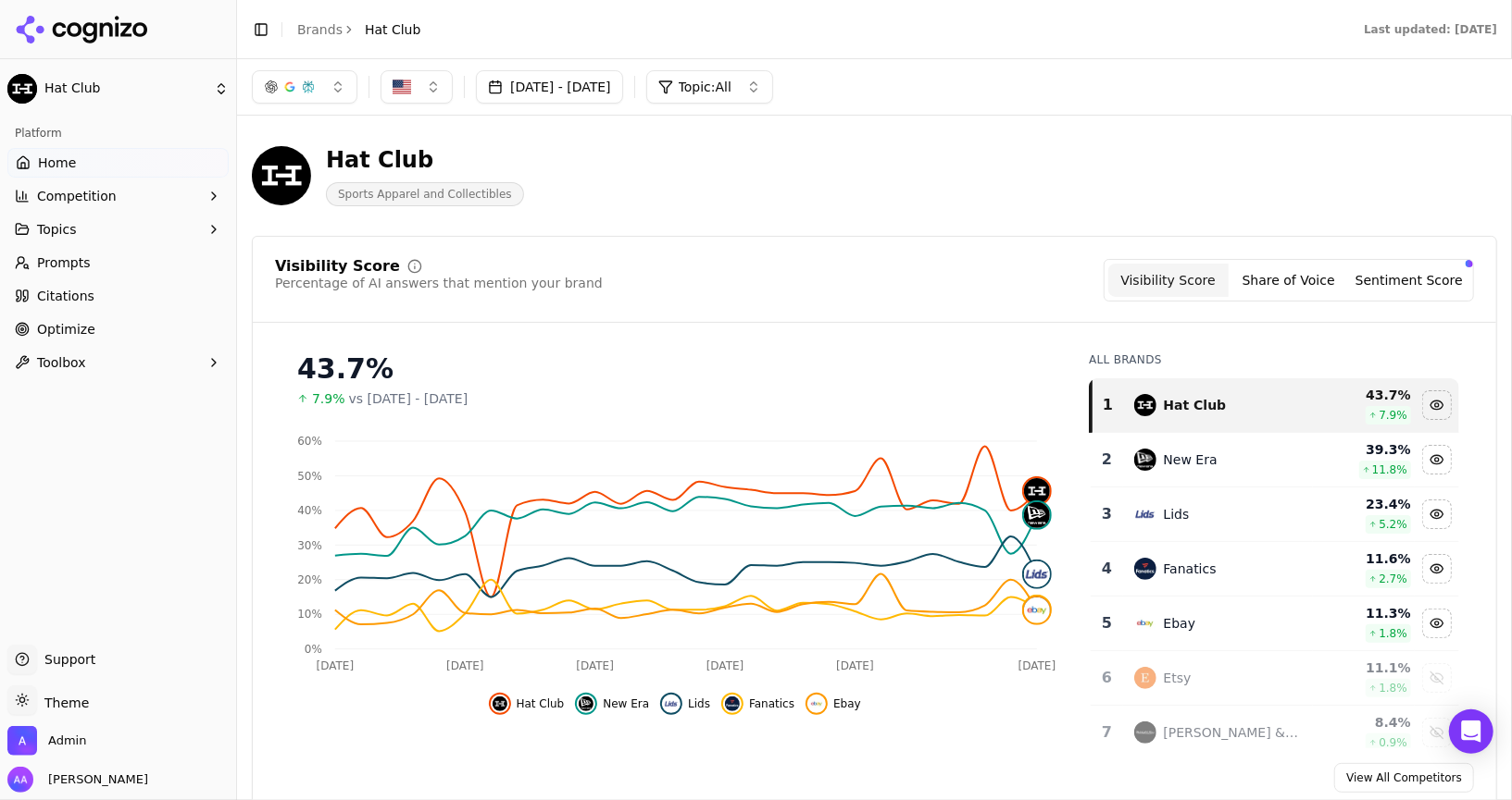
click at [102, 258] on link "Prompts" at bounding box center [117, 263] width 221 height 30
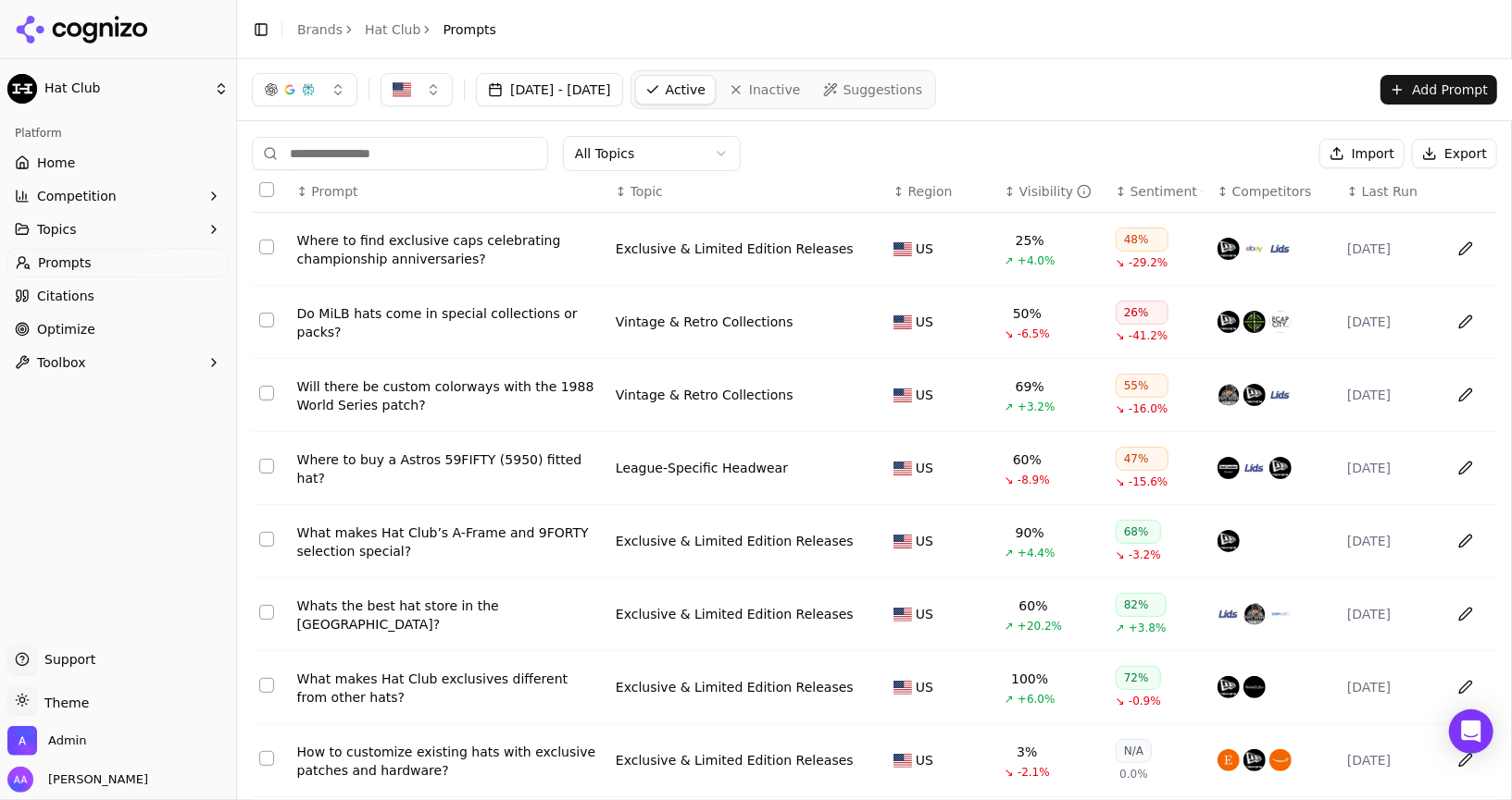
click at [1366, 197] on span "Last Run" at bounding box center [1390, 191] width 56 height 19
click at [1110, 21] on header "Toggle Sidebar Brands Hat Club Prompts" at bounding box center [874, 30] width 1275 height 60
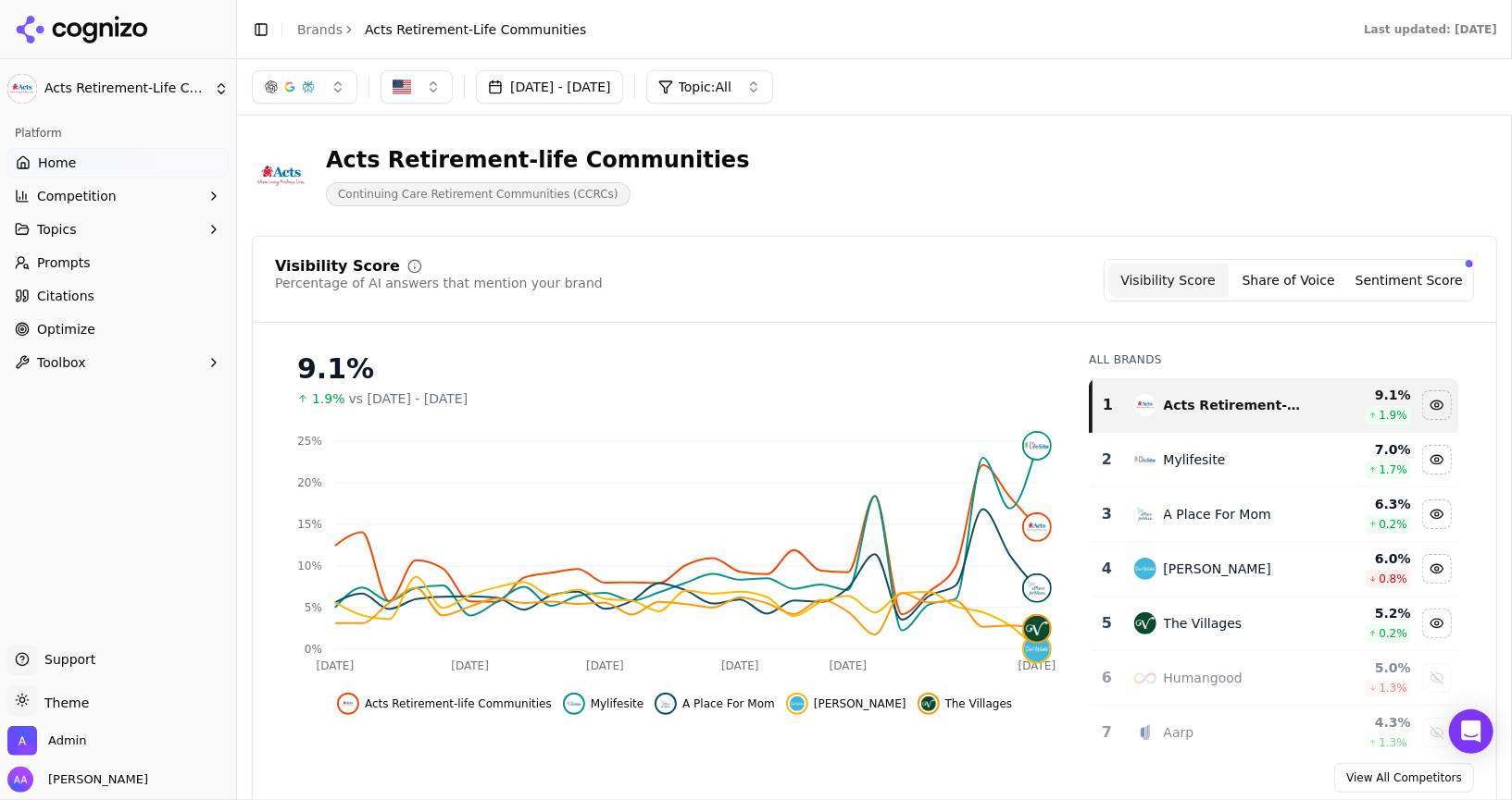
click at [91, 270] on link "Prompts" at bounding box center [117, 263] width 221 height 30
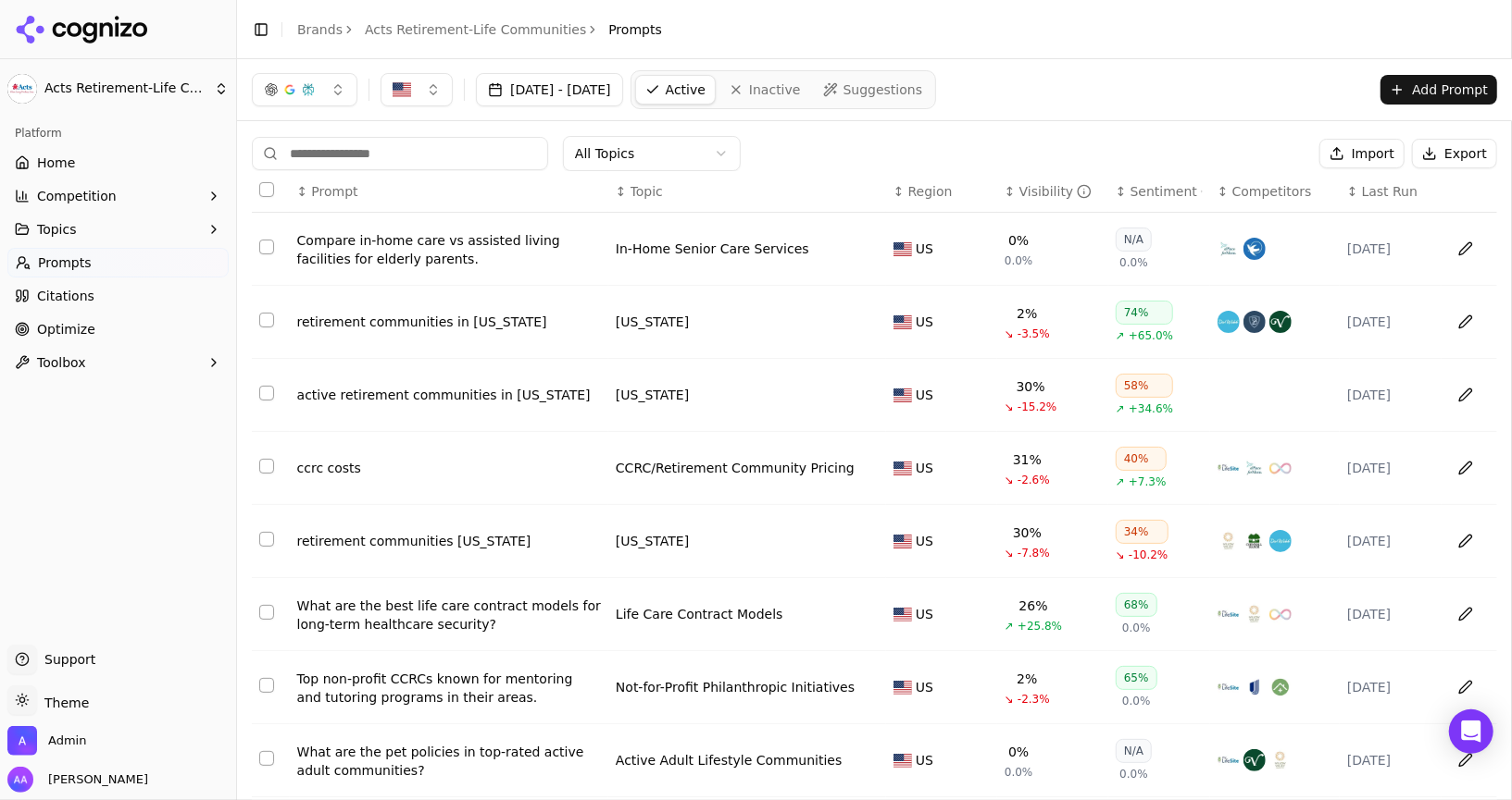
click at [1373, 192] on span "Last Run" at bounding box center [1390, 191] width 56 height 19
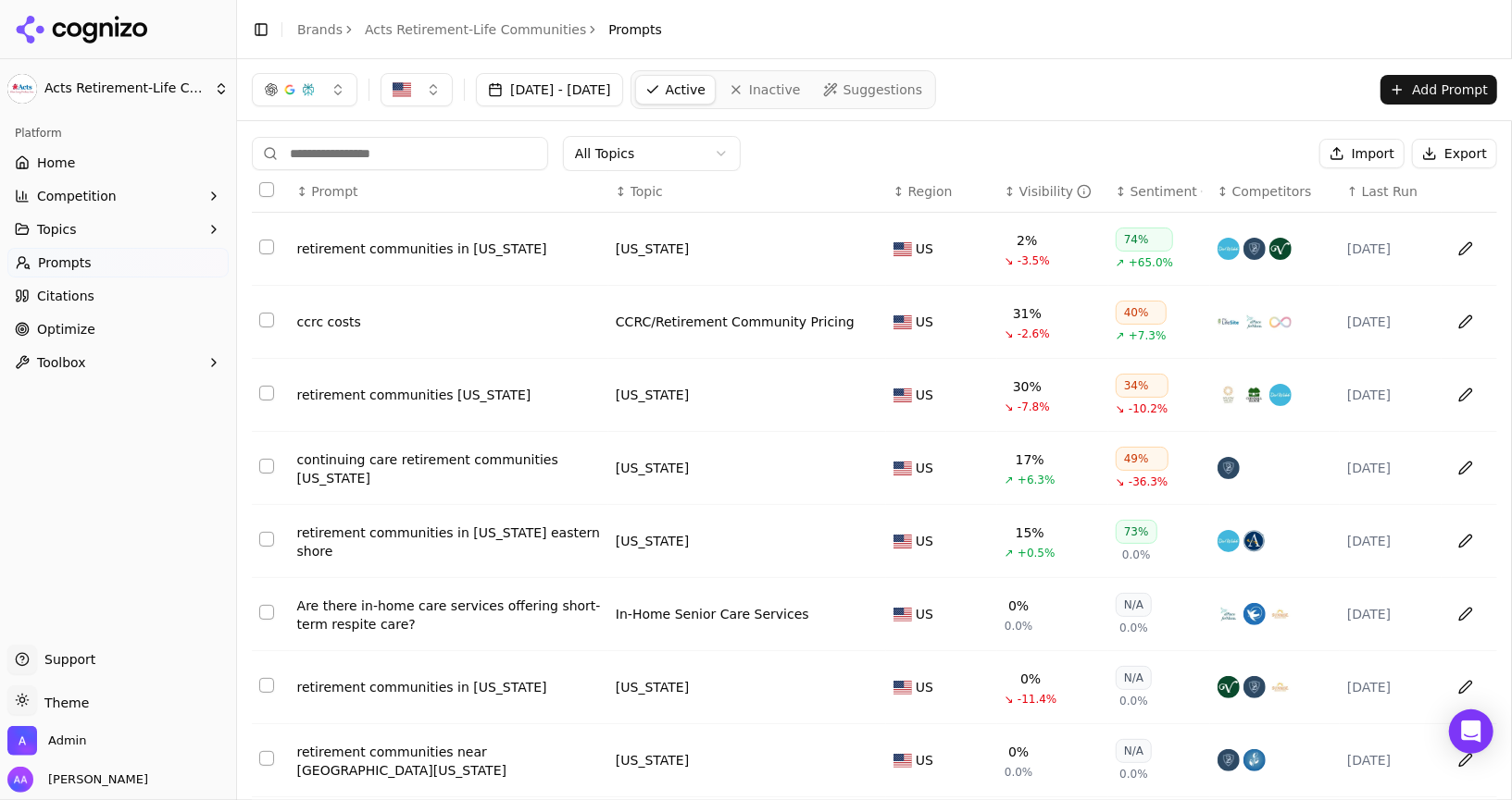
click at [1373, 192] on span "Last Run" at bounding box center [1390, 191] width 56 height 19
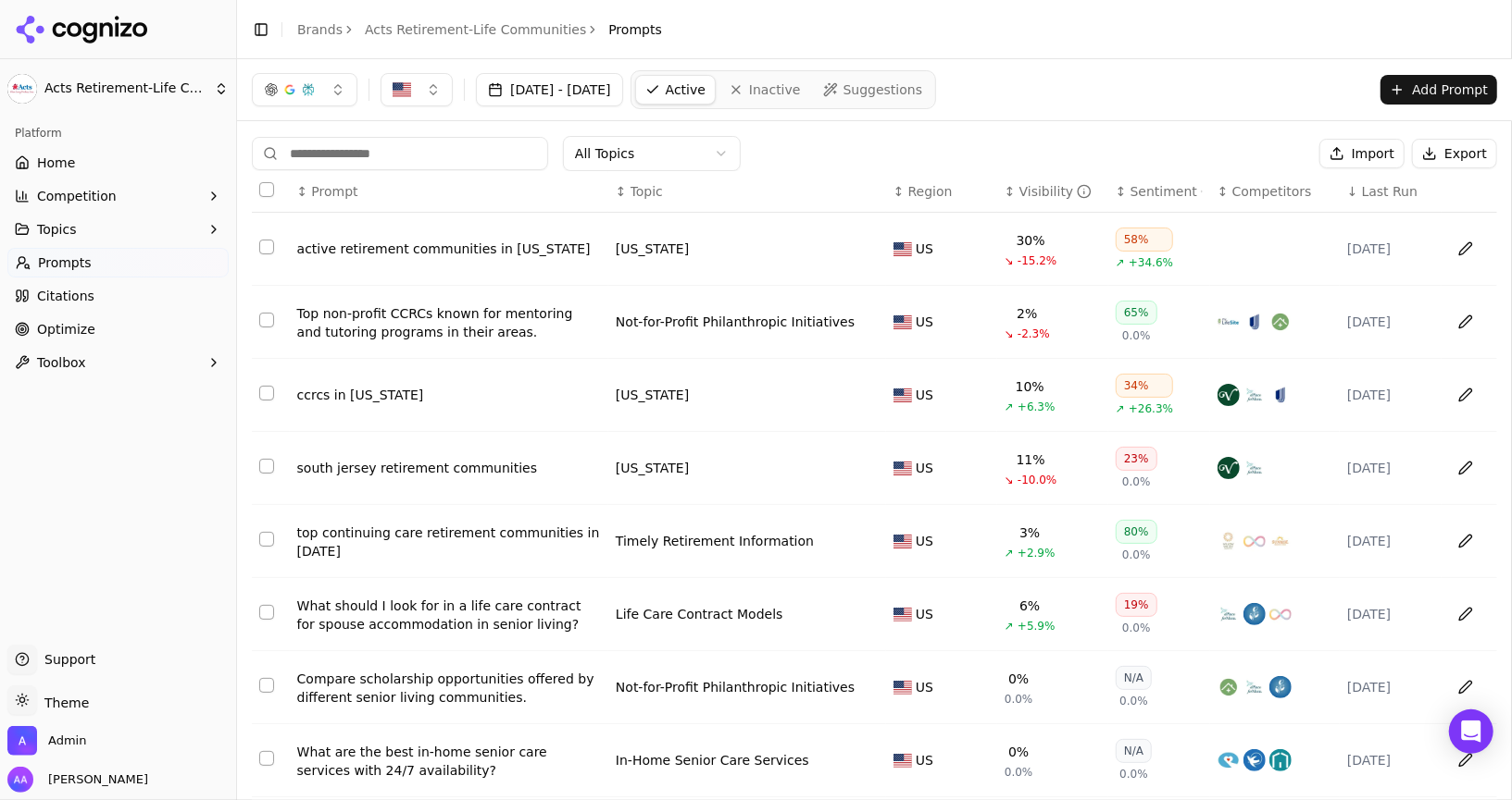
scroll to position [196, 0]
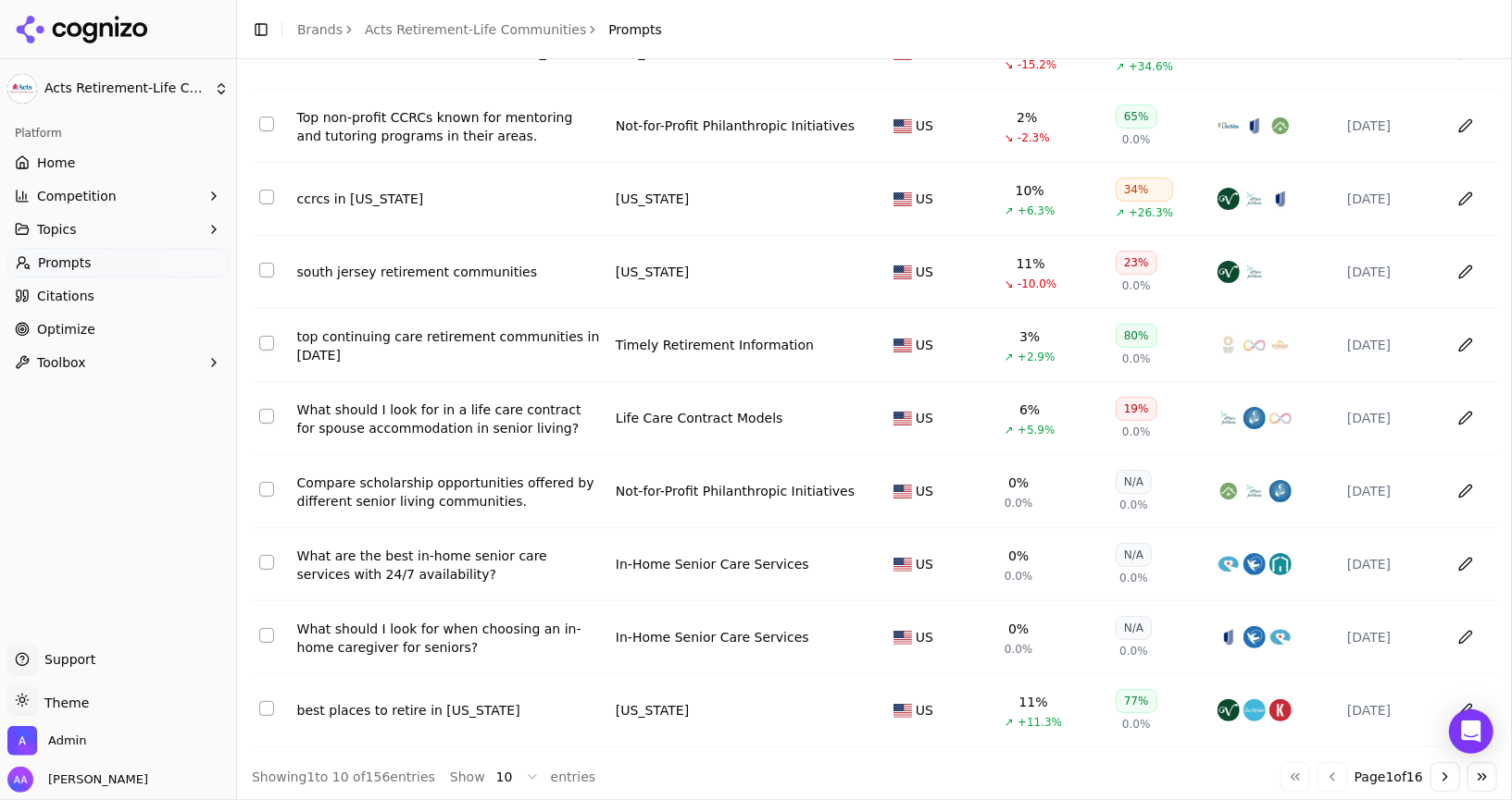
click at [1444, 765] on button "Go to next page" at bounding box center [1445, 777] width 30 height 30
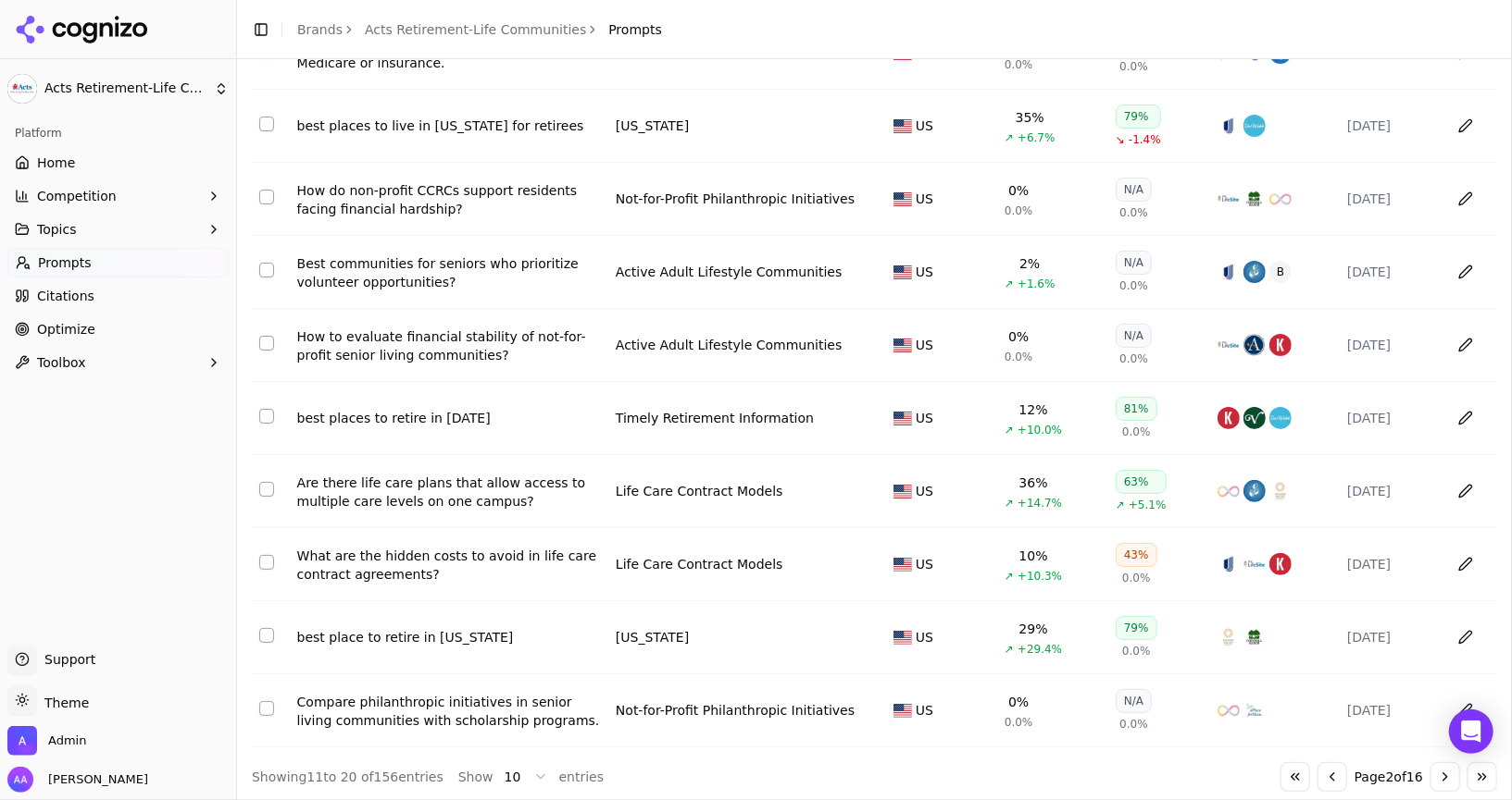
click at [1444, 765] on button "Go to next page" at bounding box center [1445, 777] width 30 height 30
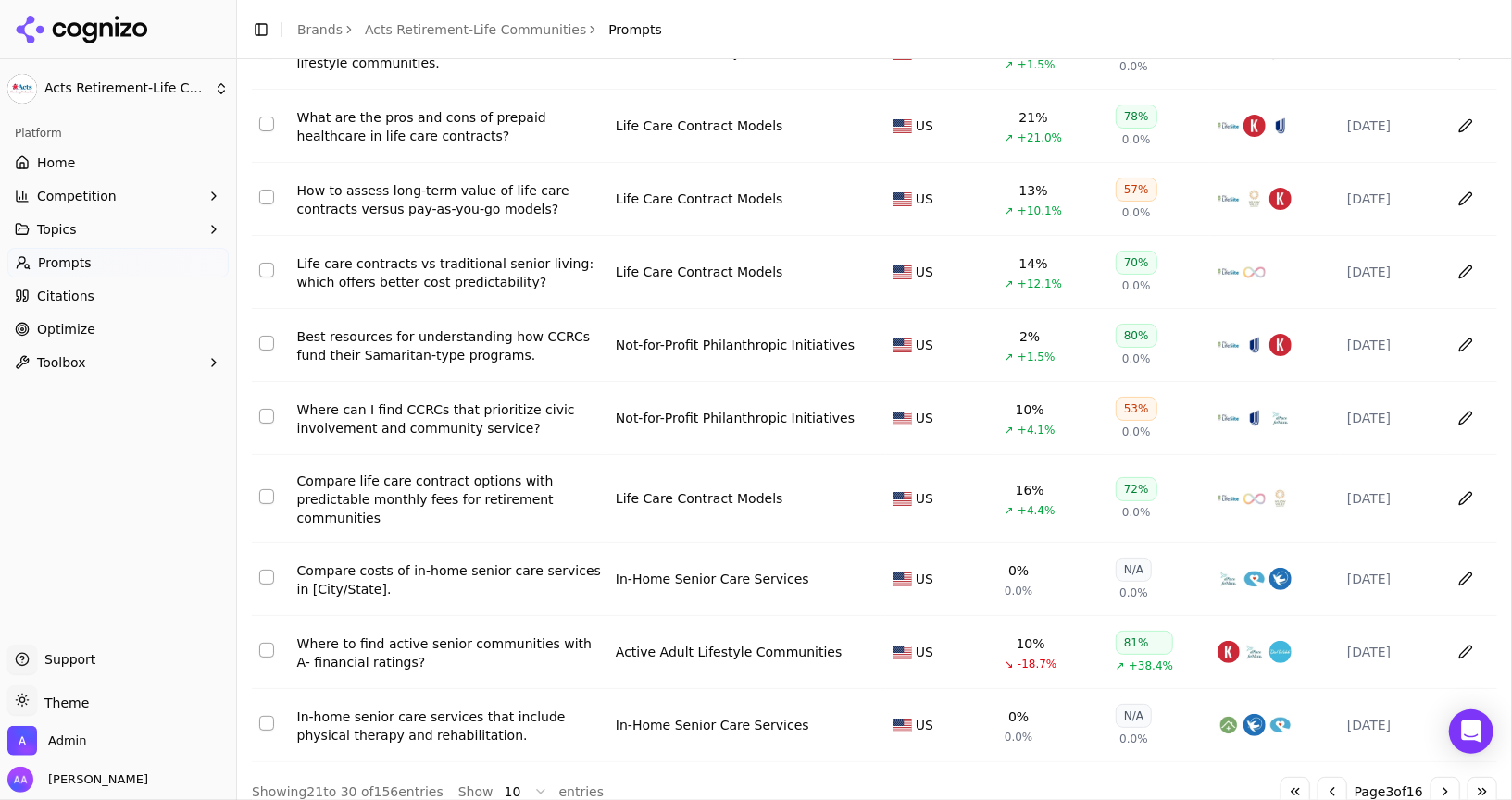
click at [1444, 765] on button "Go to next page" at bounding box center [1445, 792] width 30 height 30
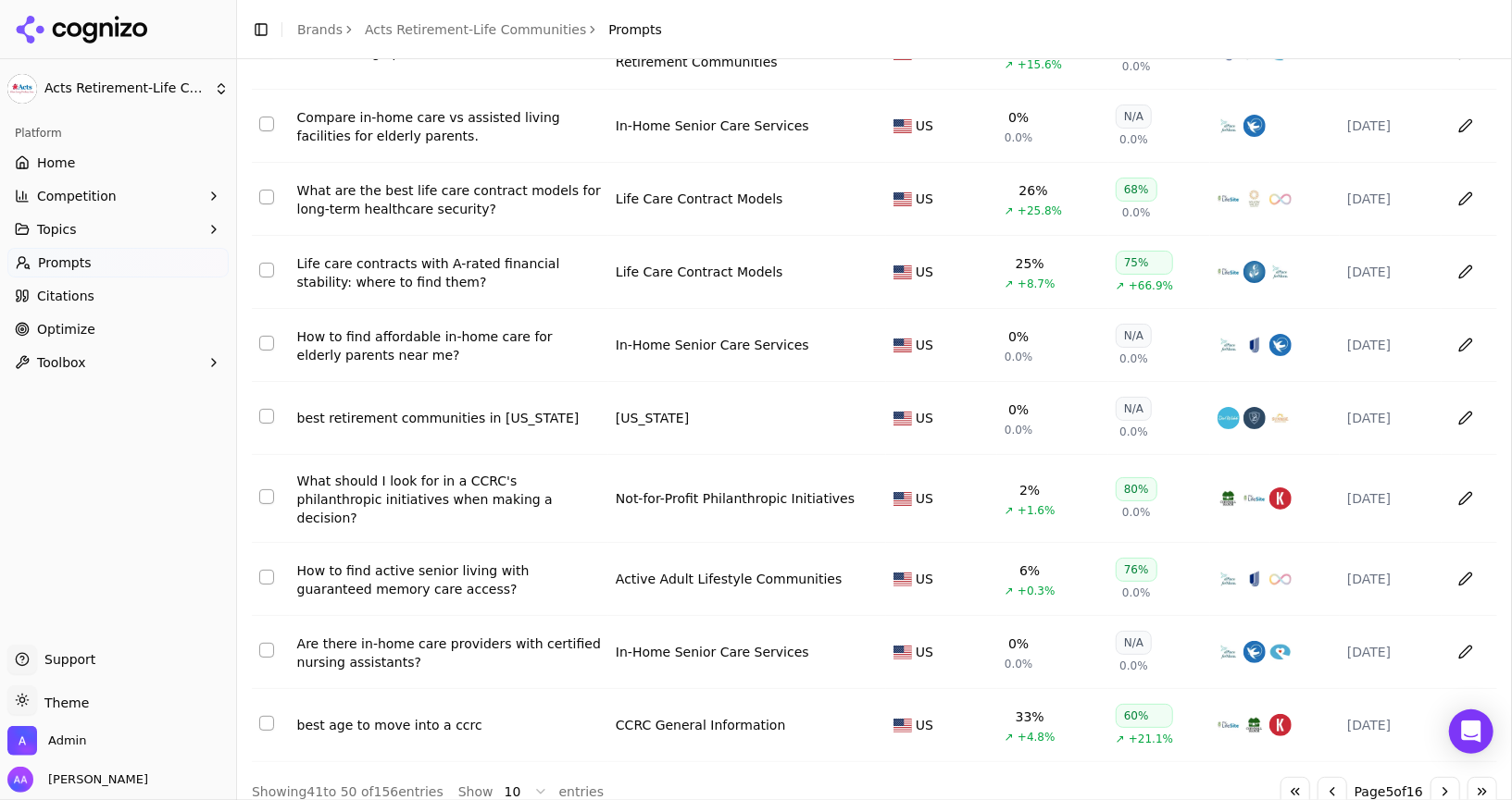
click at [1444, 765] on button "Go to next page" at bounding box center [1445, 792] width 30 height 30
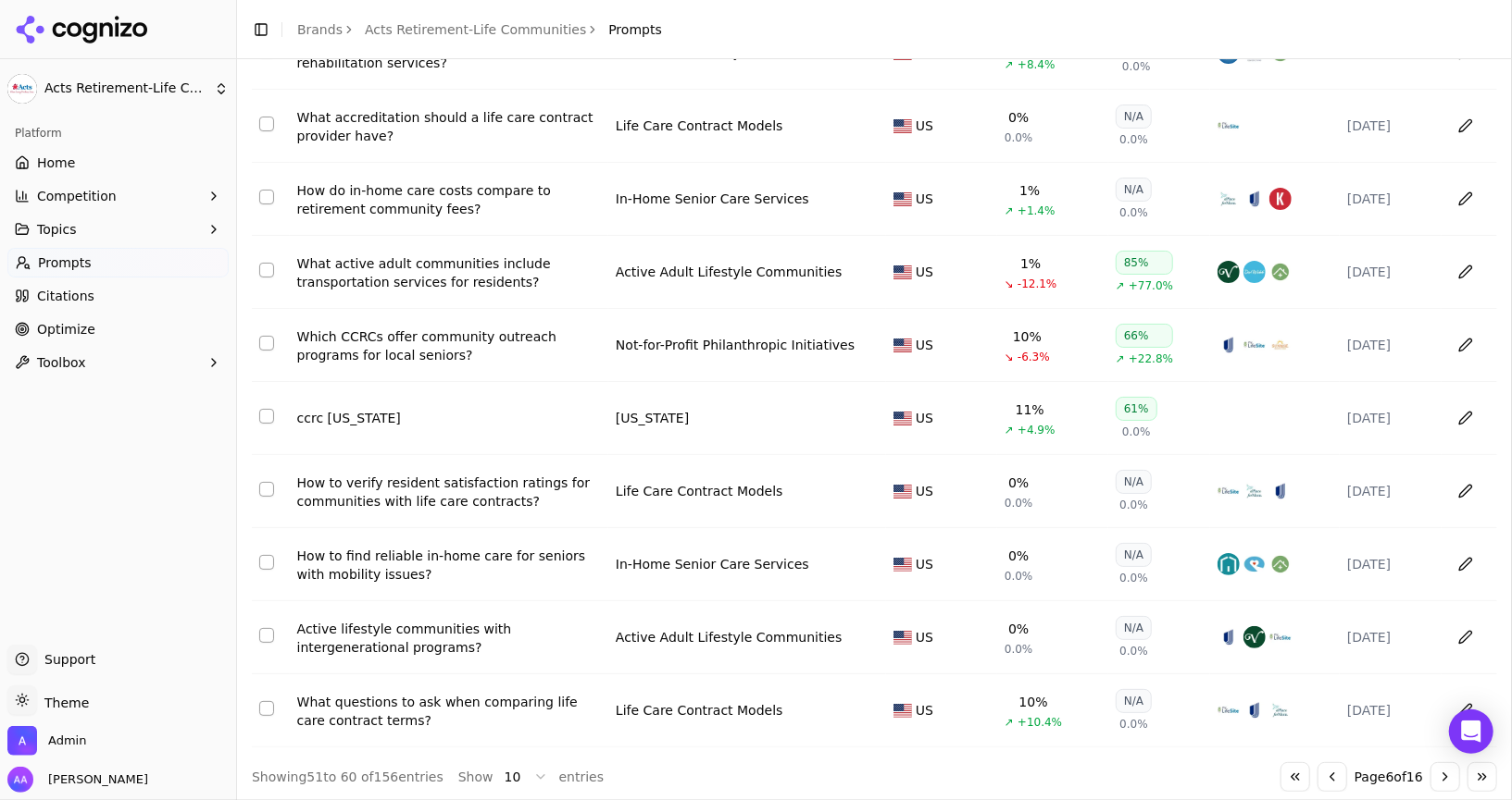
click at [112, 152] on link "Home" at bounding box center [117, 163] width 221 height 30
